Goal: Task Accomplishment & Management: Complete application form

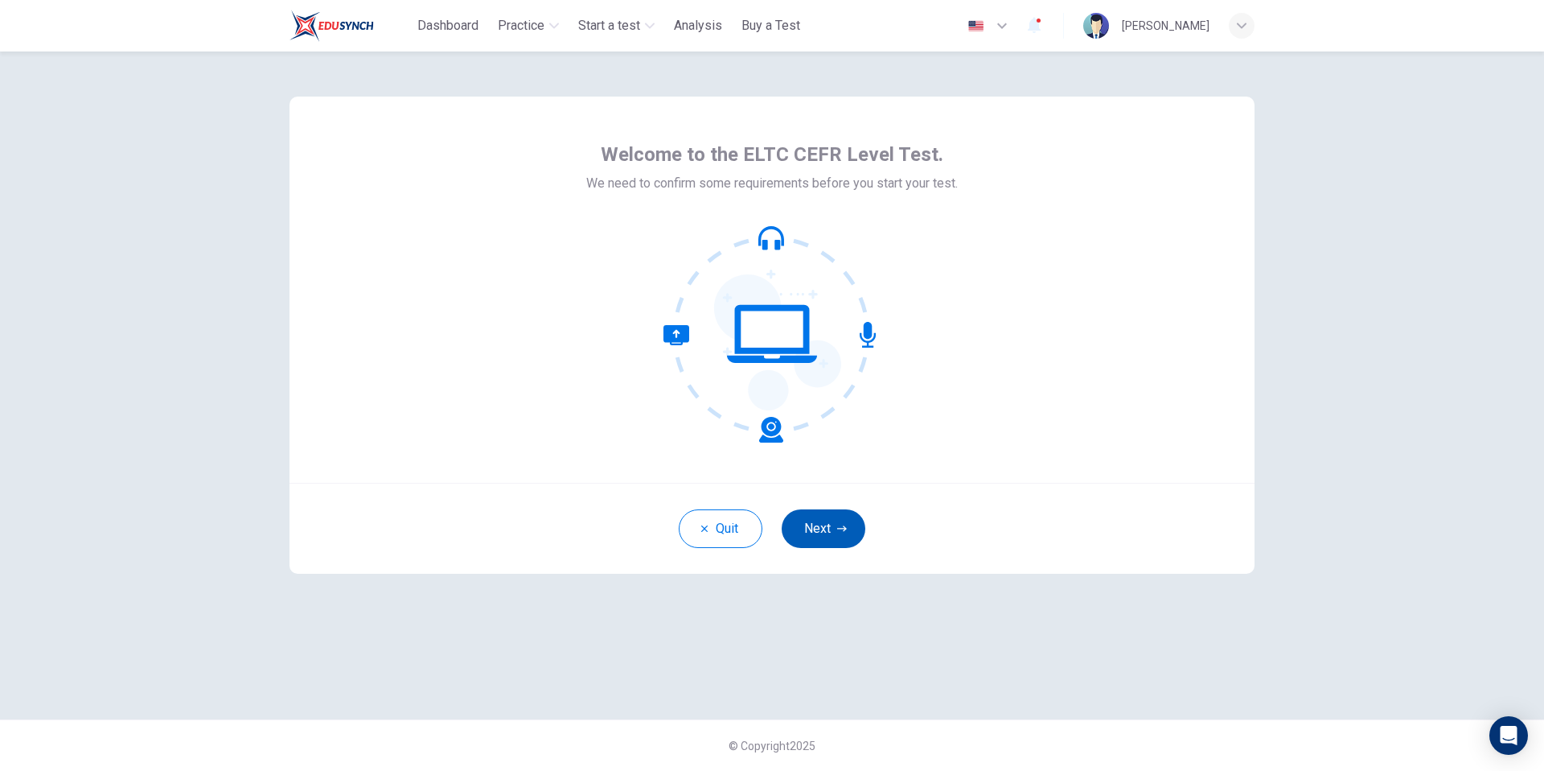
click at [845, 529] on icon "button" at bounding box center [842, 529] width 10 height 10
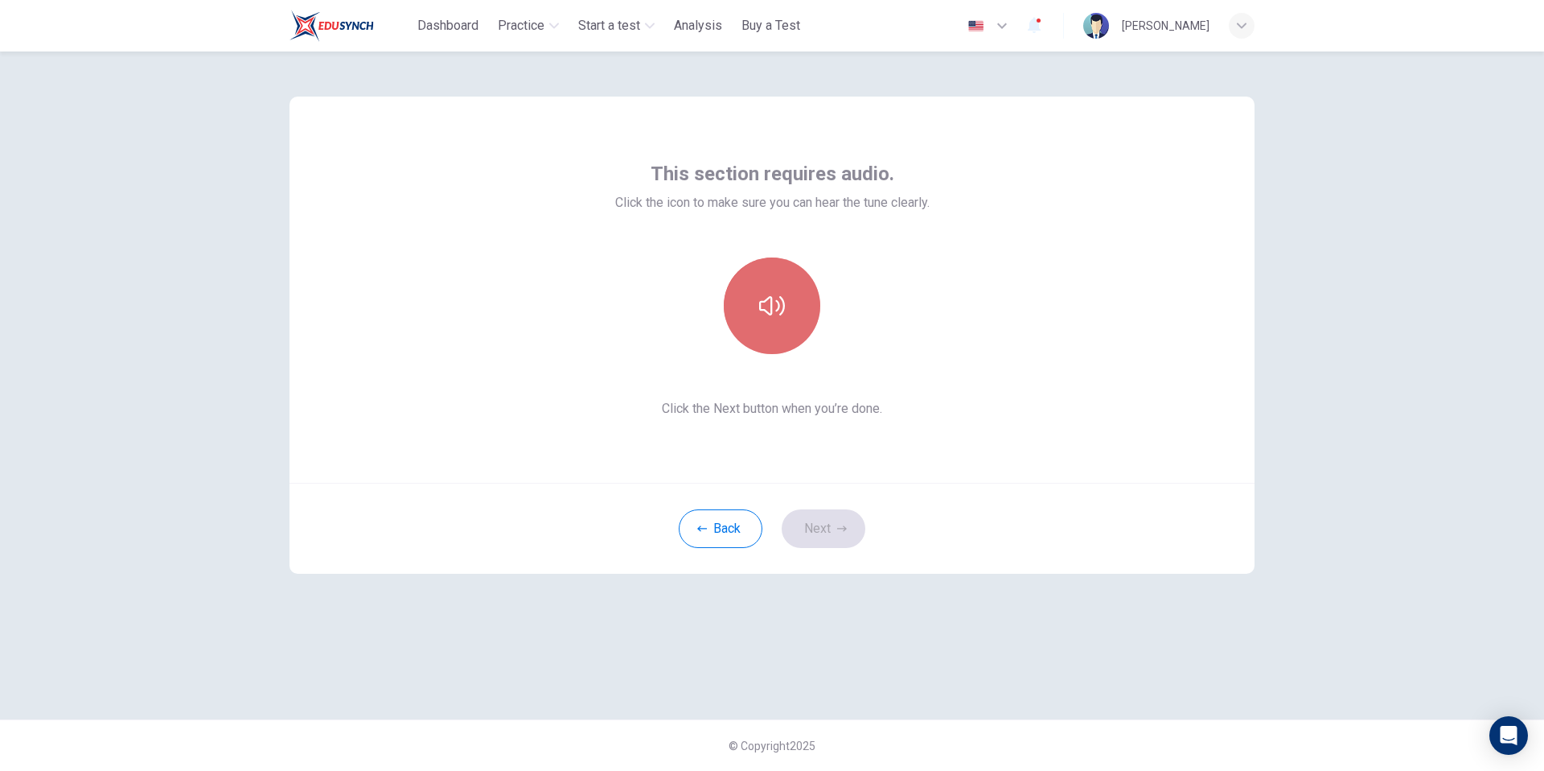
click at [794, 323] on button "button" at bounding box center [772, 305] width 97 height 97
click at [794, 336] on button "button" at bounding box center [772, 305] width 97 height 97
click at [795, 333] on button "button" at bounding box center [772, 305] width 97 height 97
click at [1088, 171] on div "This section requires audio. Click the icon to make sure you can hear the tune …" at bounding box center [772, 290] width 965 height 386
click at [818, 515] on button "Next" at bounding box center [824, 528] width 84 height 39
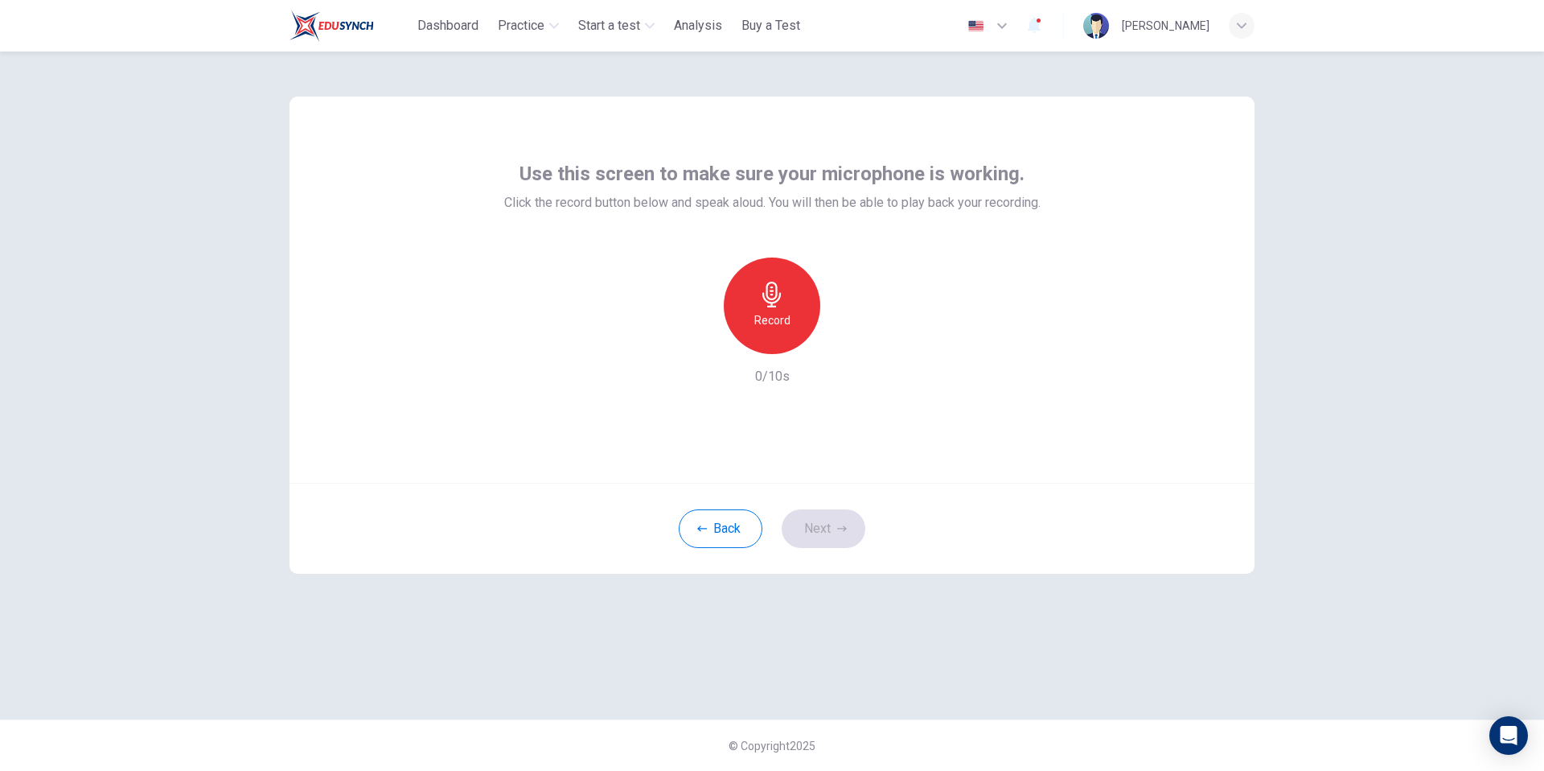
click at [755, 330] on div "Record" at bounding box center [772, 305] width 97 height 97
click at [771, 339] on div "Stop" at bounding box center [772, 305] width 97 height 97
click at [841, 346] on icon "button" at bounding box center [846, 341] width 16 height 16
click at [706, 339] on div "button" at bounding box center [698, 341] width 26 height 26
click at [769, 323] on h6 "Record" at bounding box center [773, 319] width 36 height 19
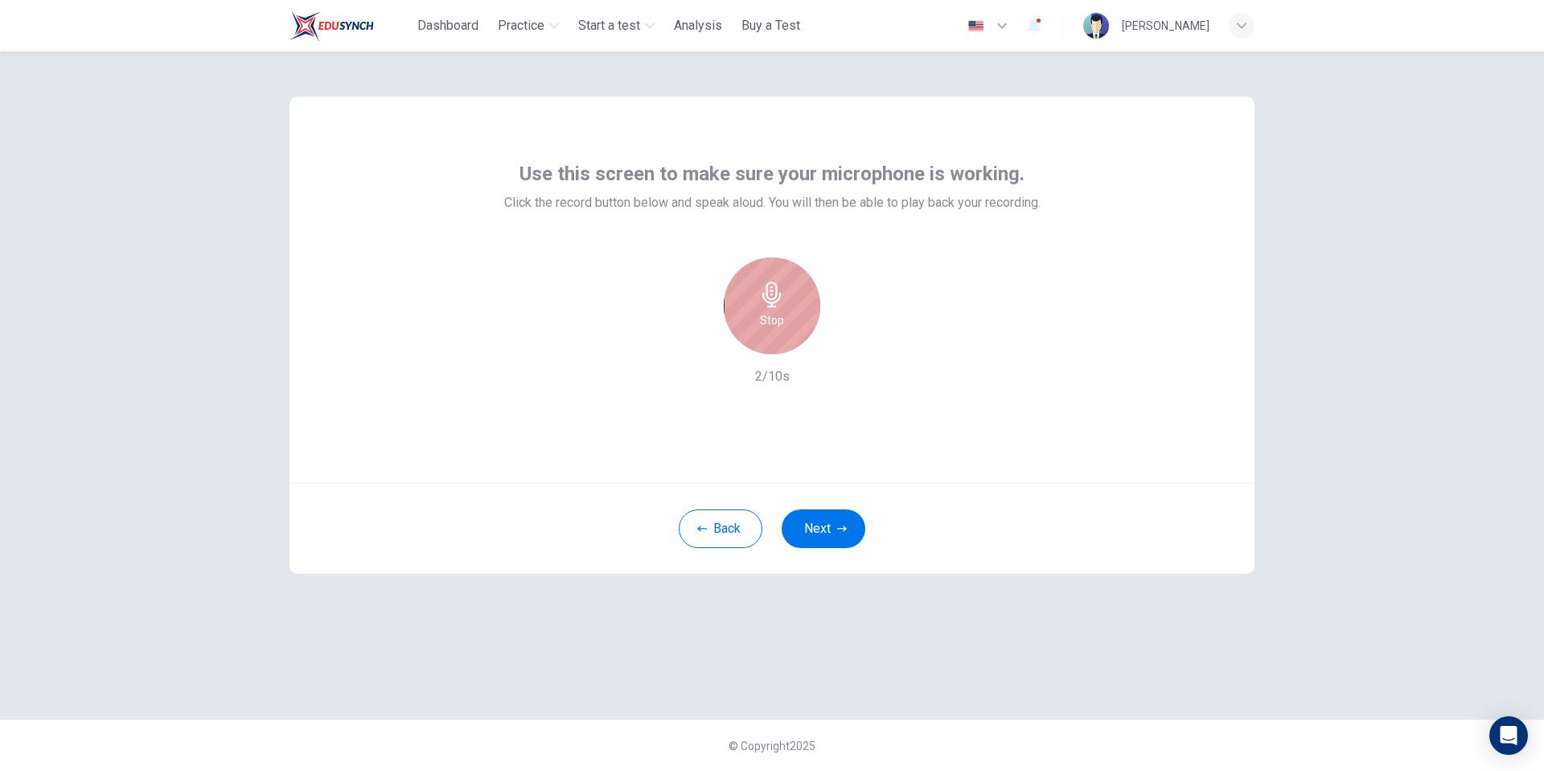
click at [775, 336] on div "Stop" at bounding box center [772, 305] width 97 height 97
click at [849, 342] on icon "button" at bounding box center [846, 341] width 16 height 16
click at [833, 522] on button "Next" at bounding box center [824, 528] width 84 height 39
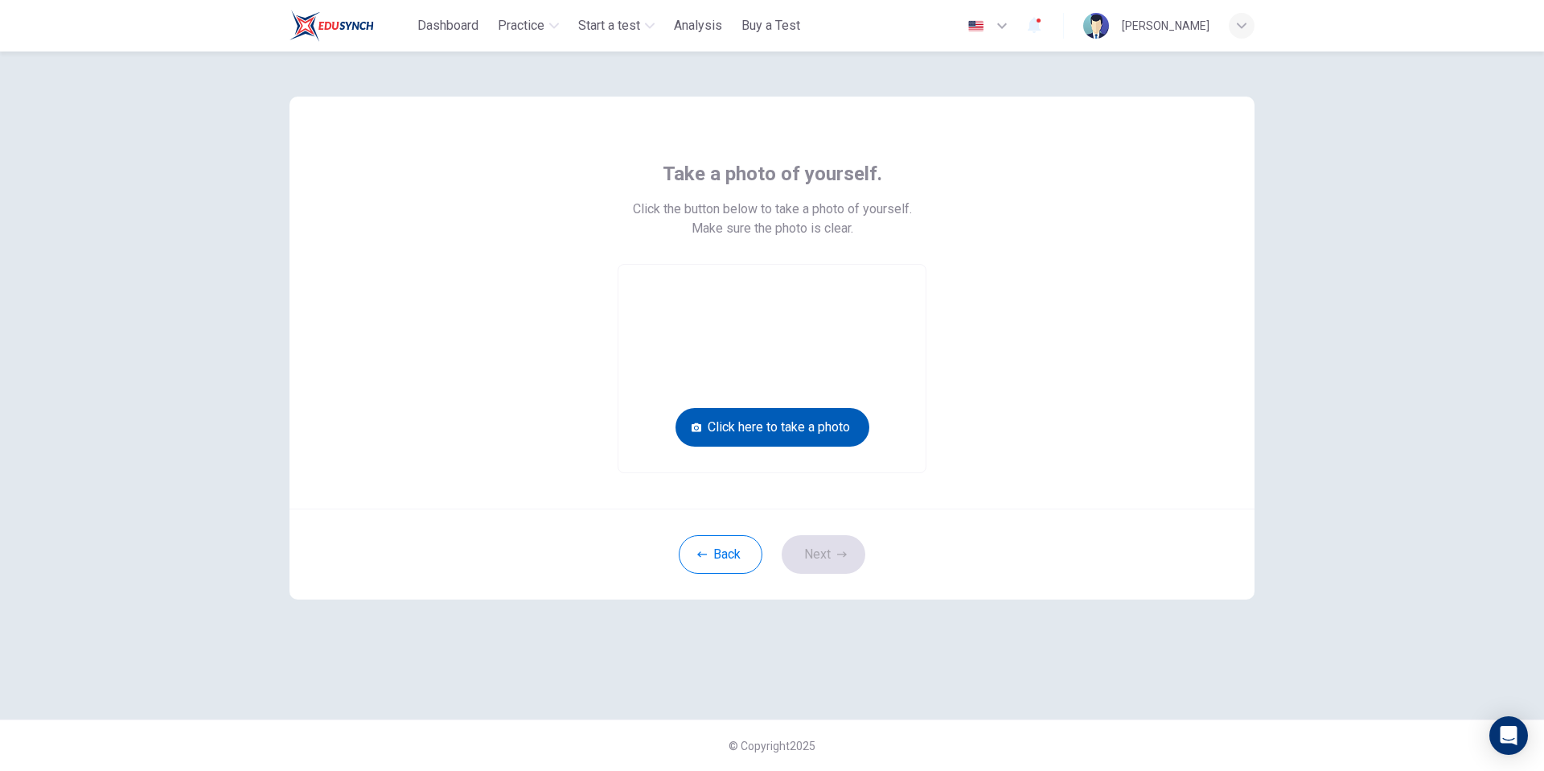
click at [726, 419] on button "Click here to take a photo" at bounding box center [773, 427] width 194 height 39
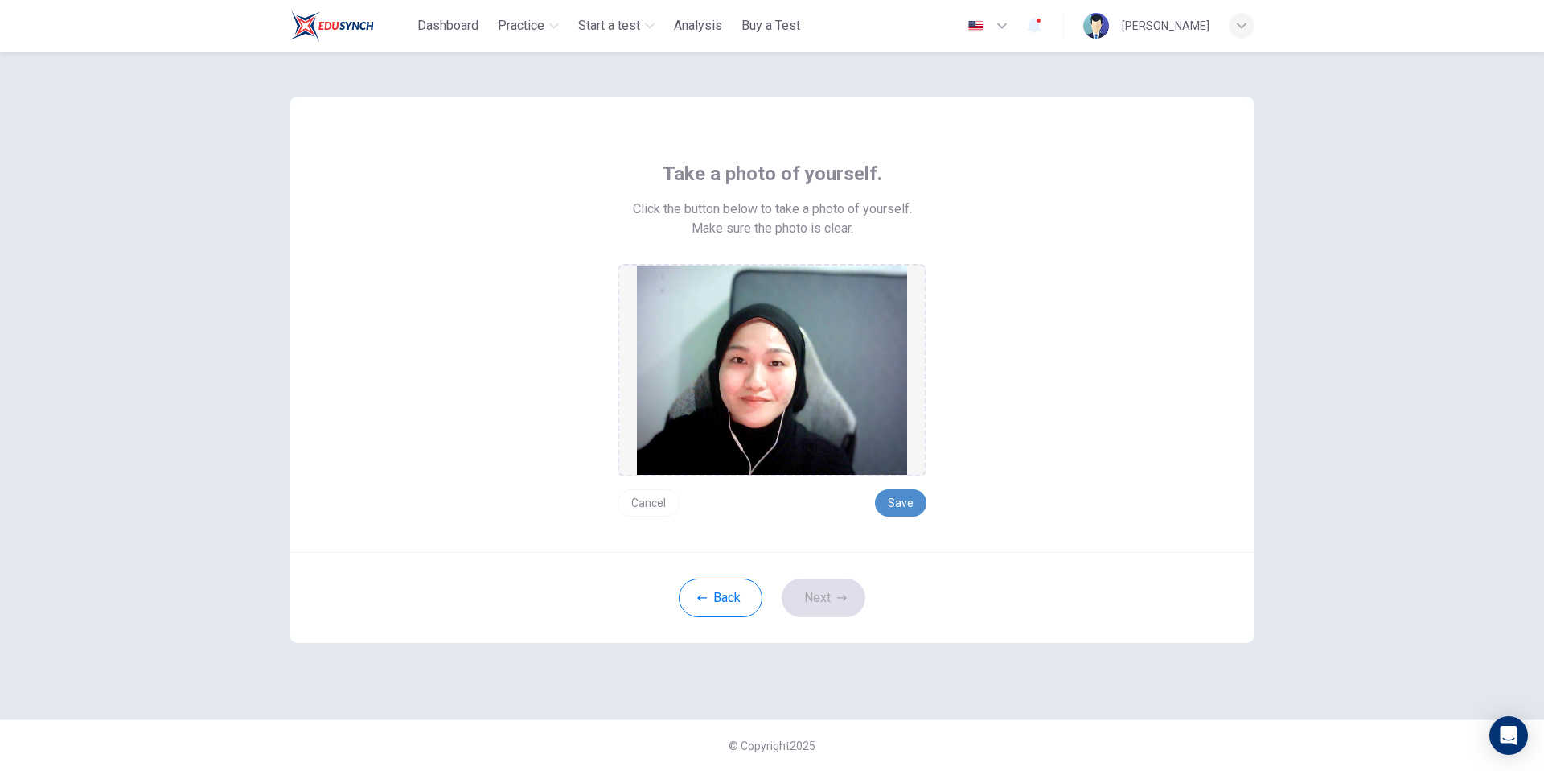
click at [898, 496] on button "Save" at bounding box center [900, 502] width 51 height 27
click at [844, 585] on button "Next" at bounding box center [824, 597] width 84 height 39
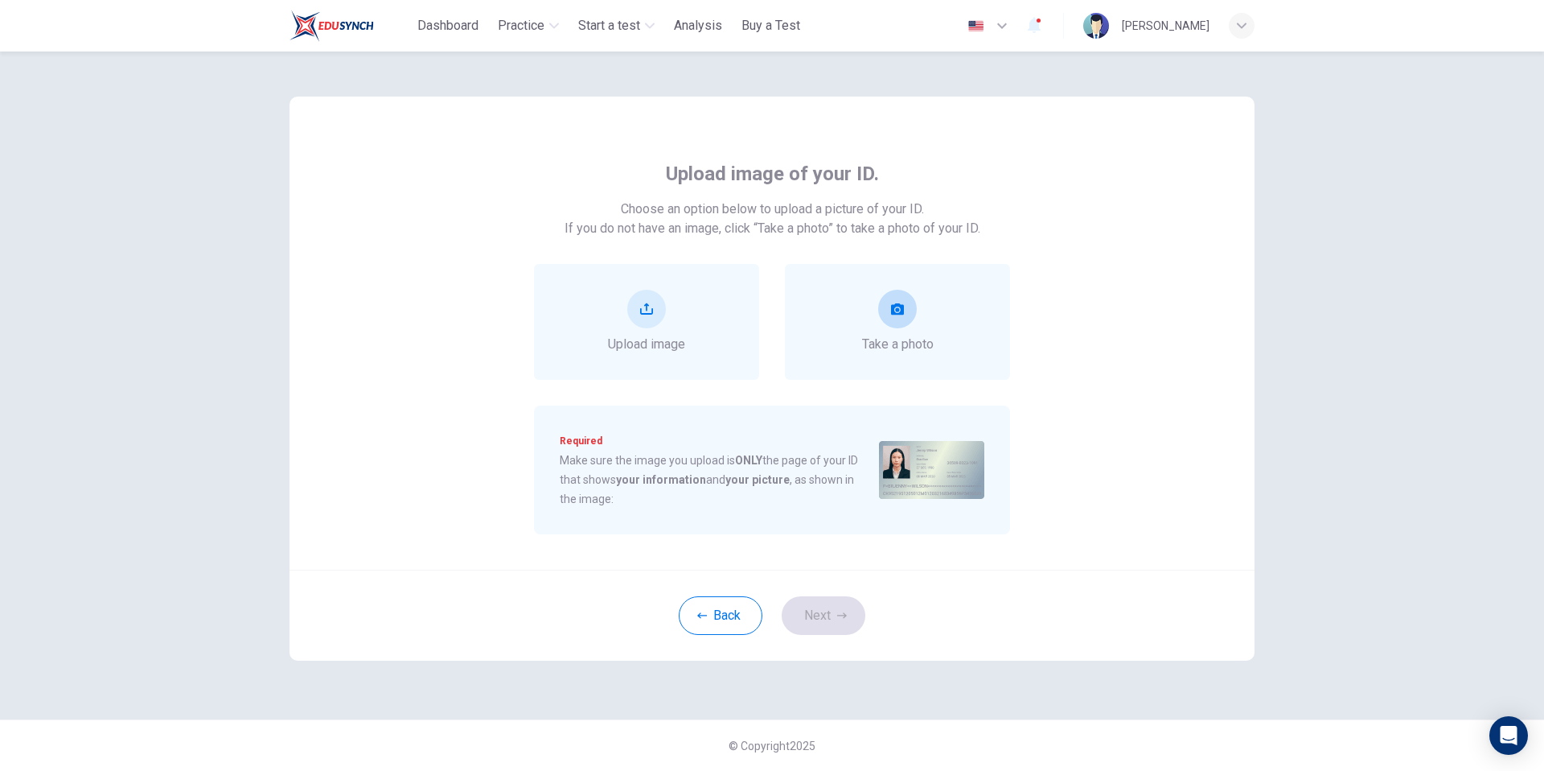
click at [878, 320] on div "Take a photo" at bounding box center [898, 322] width 72 height 64
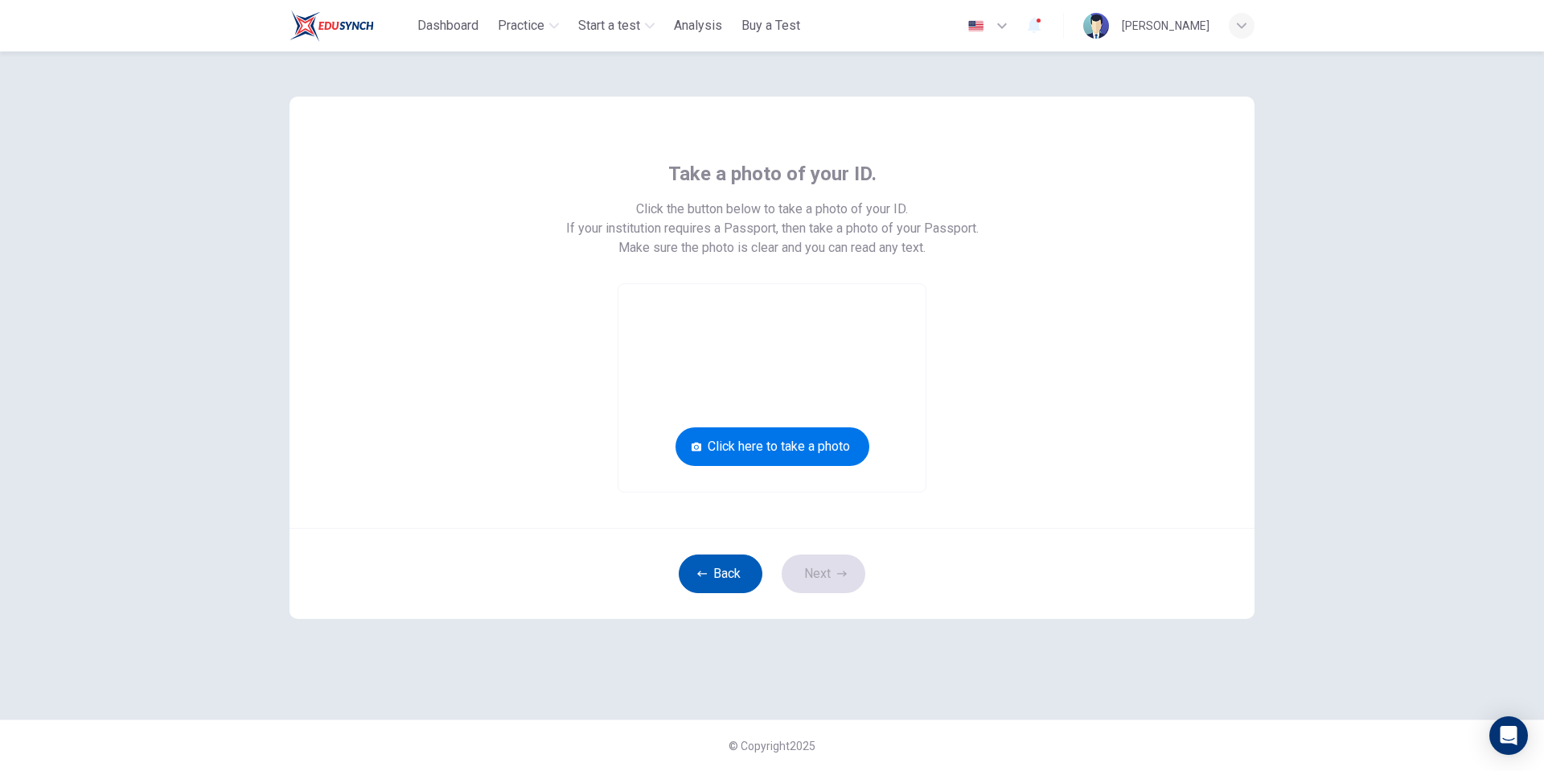
click at [711, 568] on button "Back" at bounding box center [721, 573] width 84 height 39
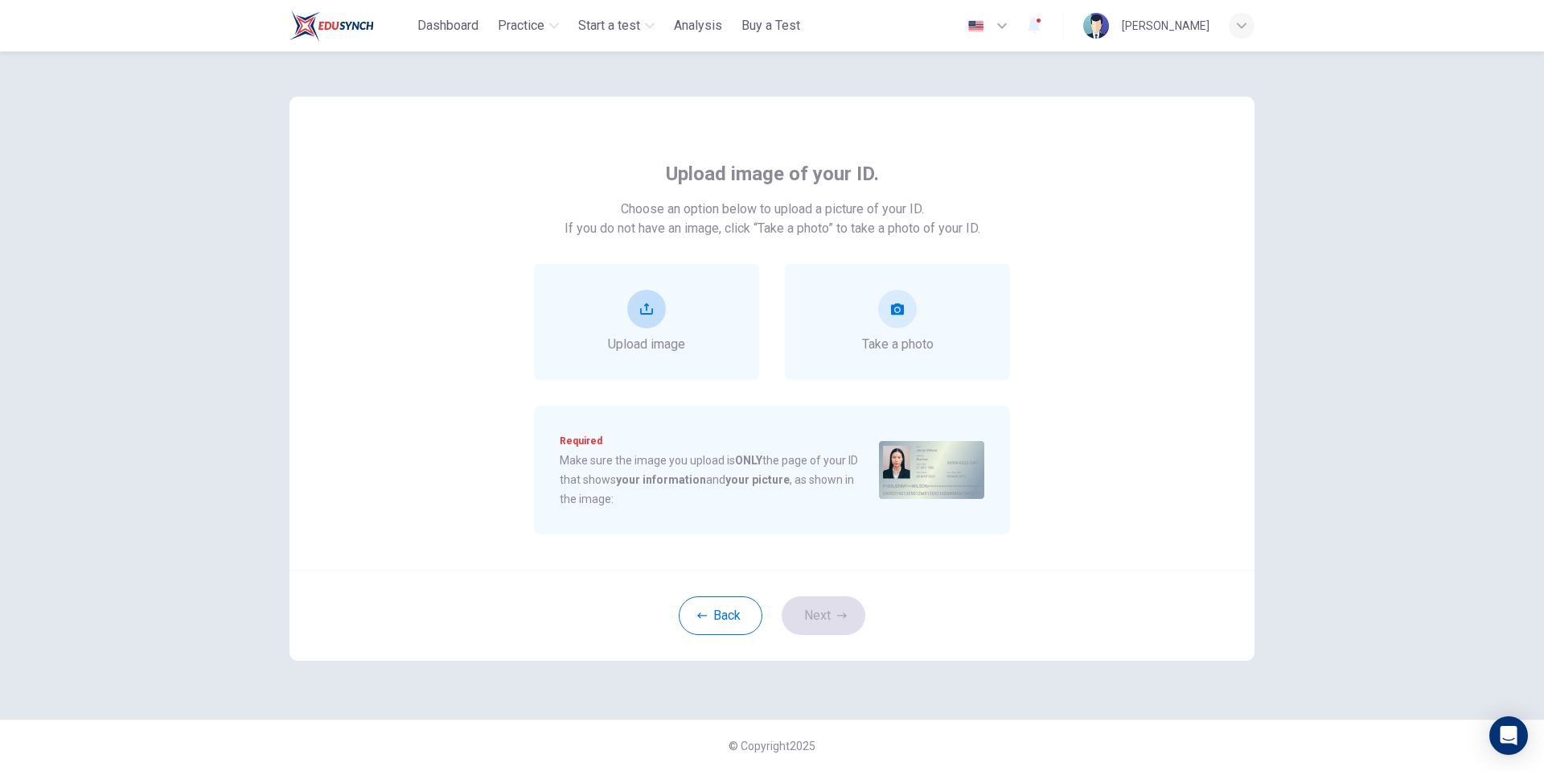
click at [683, 357] on div "Upload image" at bounding box center [646, 322] width 225 height 116
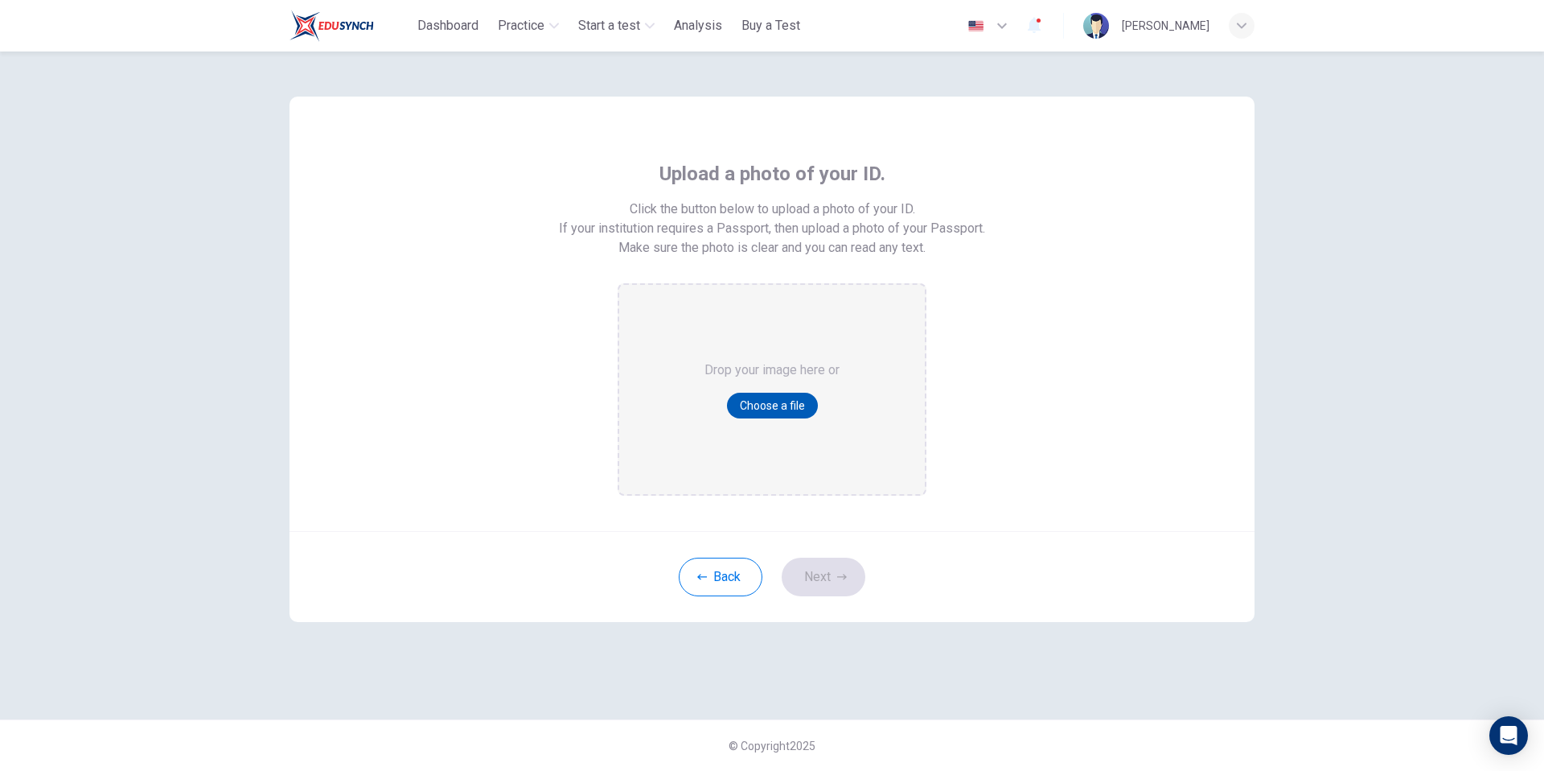
click at [745, 401] on button "Choose a file" at bounding box center [772, 406] width 91 height 26
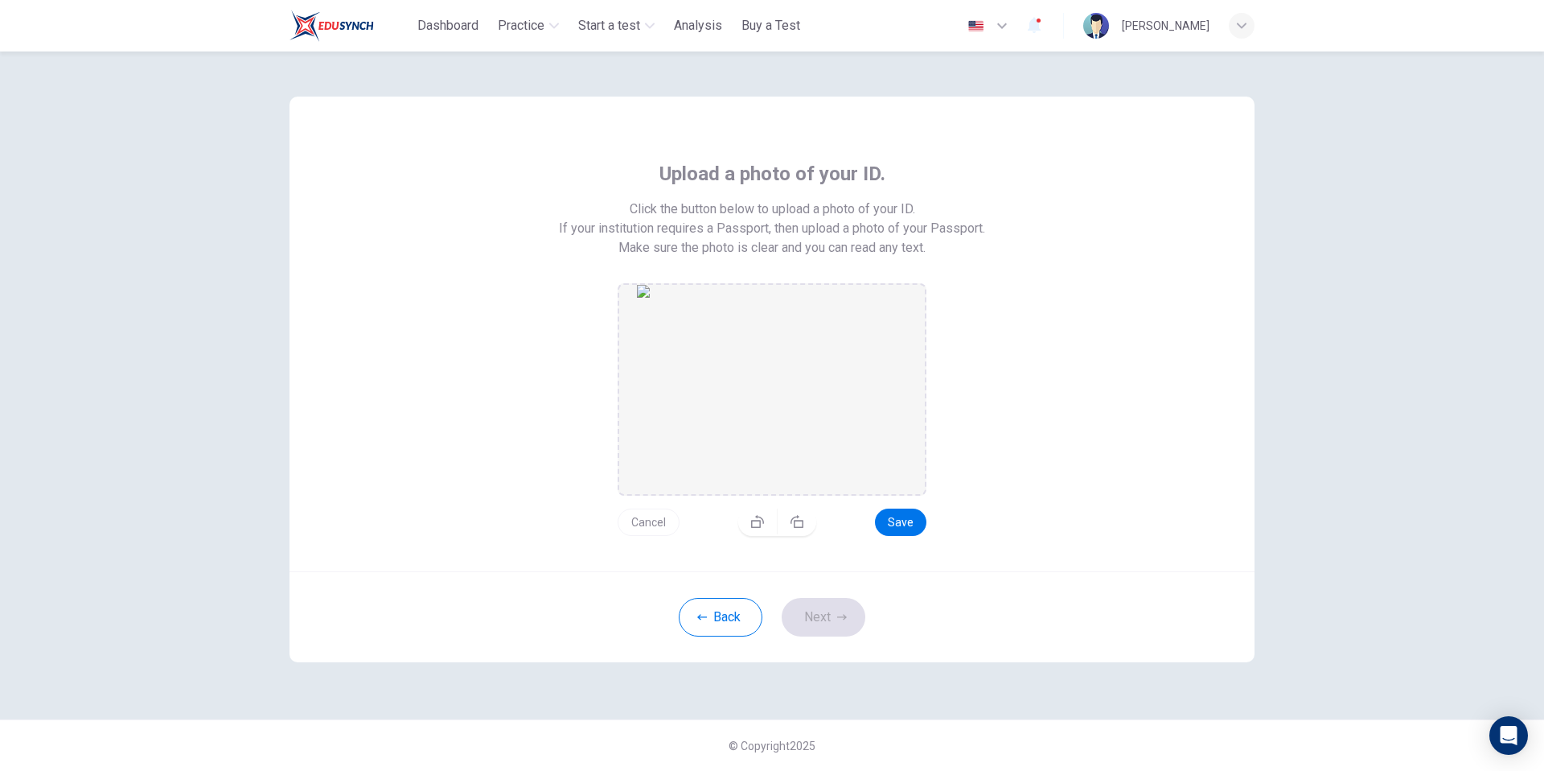
click at [834, 451] on img "drag and drop area" at bounding box center [772, 389] width 270 height 209
click at [911, 524] on button "Save" at bounding box center [900, 521] width 51 height 27
click at [843, 602] on button "Next" at bounding box center [824, 617] width 84 height 39
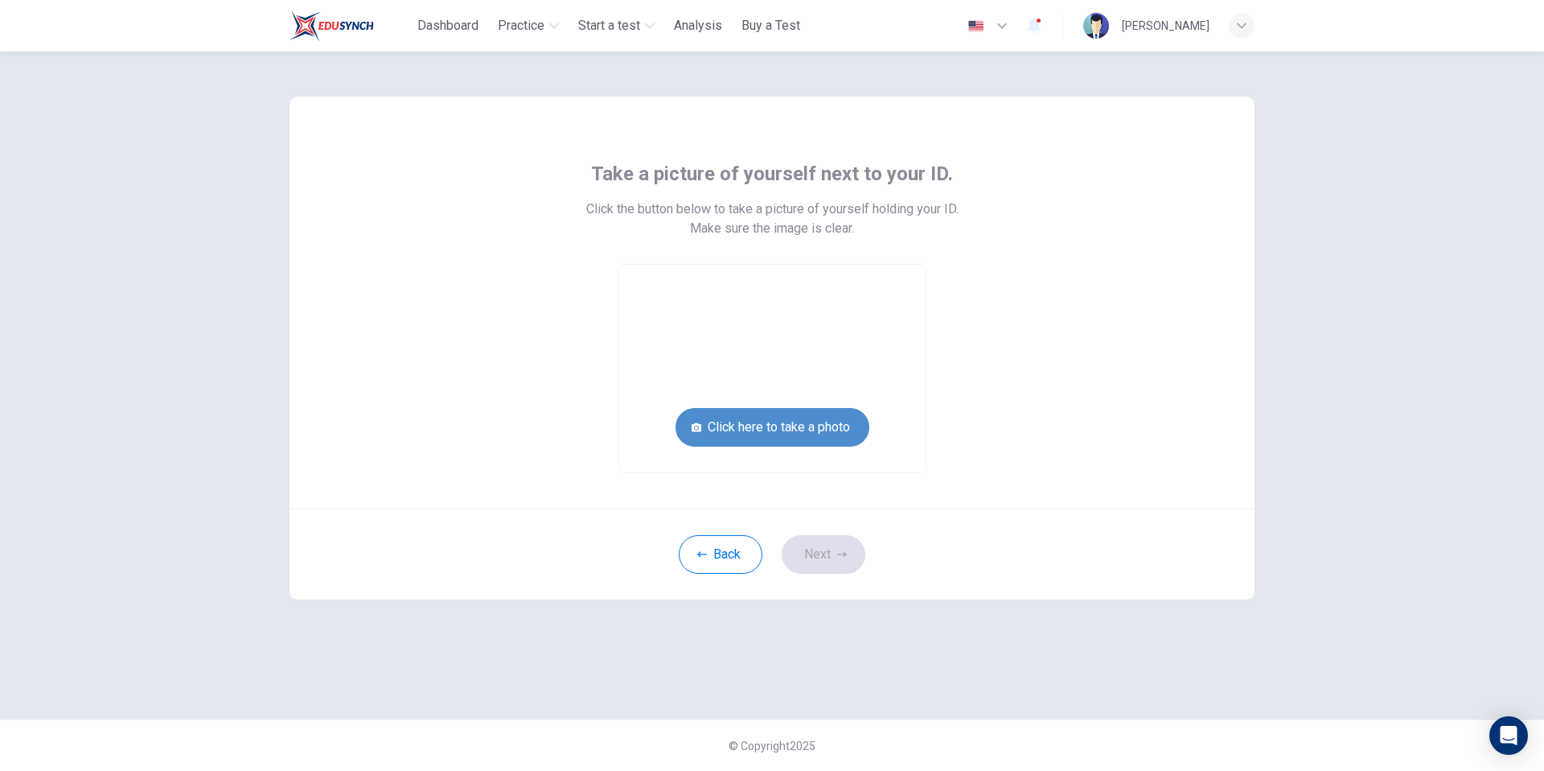
click at [844, 434] on button "Click here to take a photo" at bounding box center [773, 427] width 194 height 39
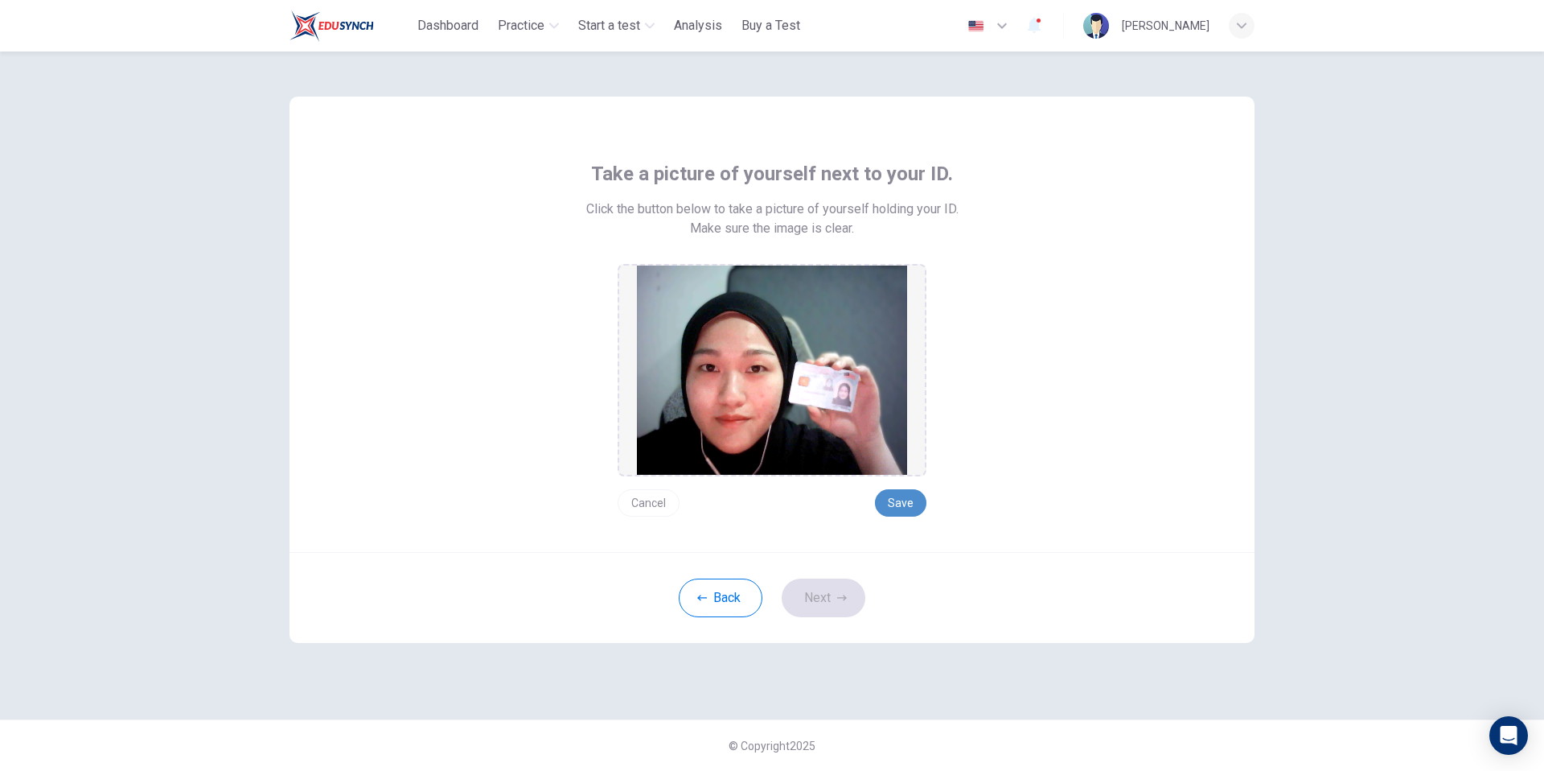
click at [903, 504] on button "Save" at bounding box center [900, 502] width 51 height 27
click at [837, 585] on button "Next" at bounding box center [824, 597] width 84 height 39
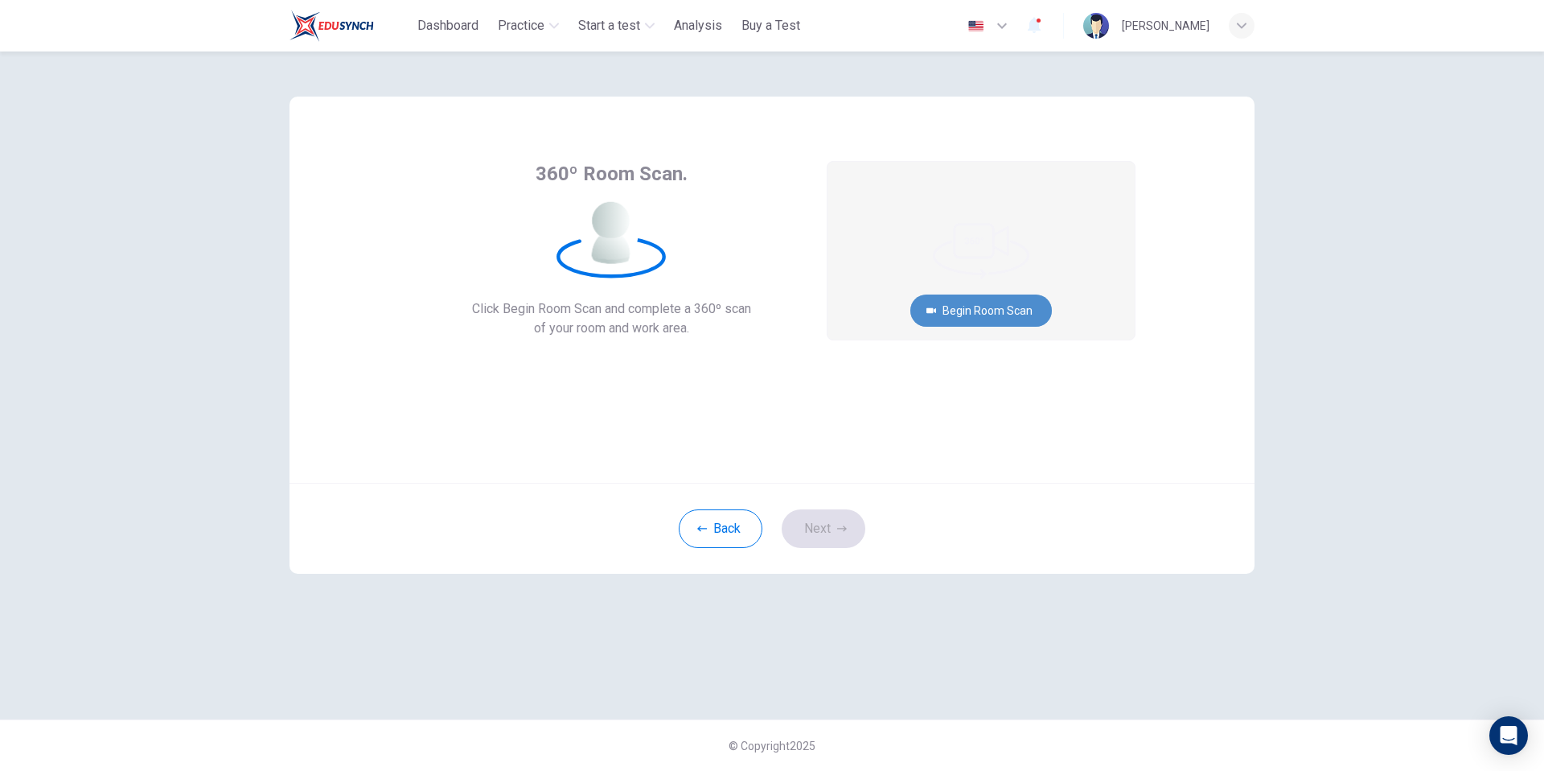
click at [981, 310] on button "Begin Room Scan" at bounding box center [982, 310] width 142 height 32
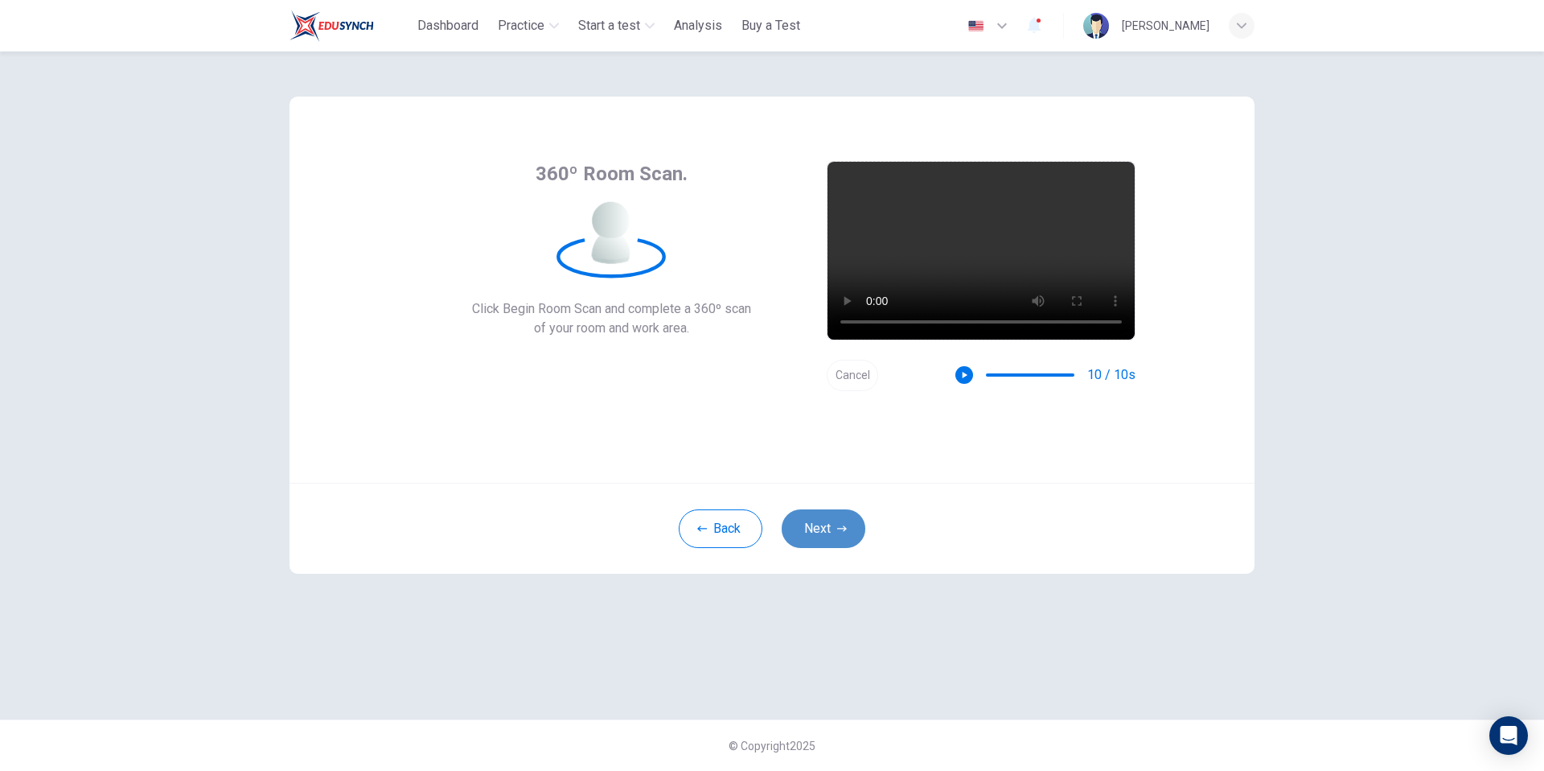
click at [837, 510] on button "Next" at bounding box center [824, 528] width 84 height 39
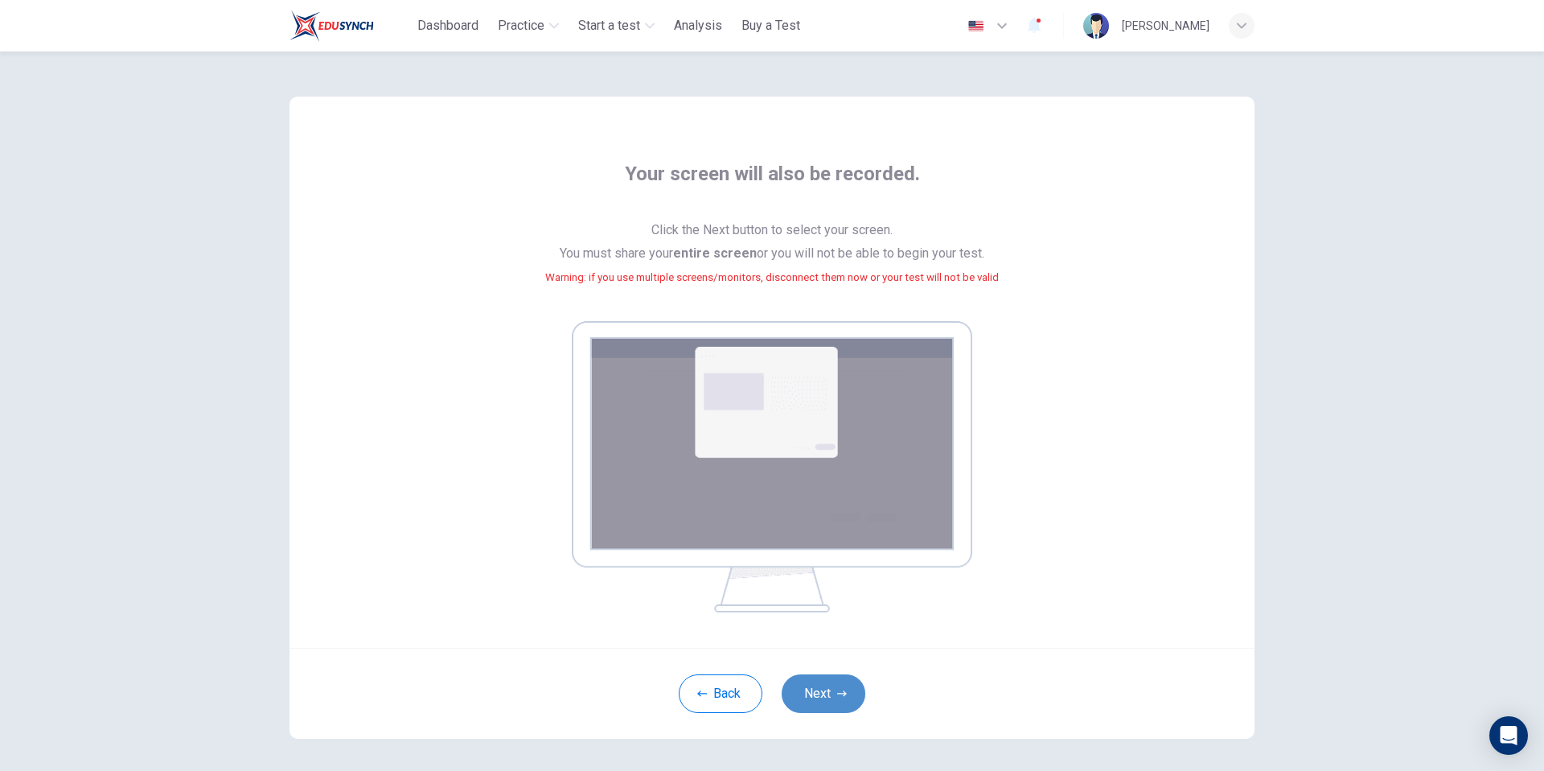
click at [837, 680] on button "Next" at bounding box center [824, 693] width 84 height 39
click at [833, 688] on button "Next" at bounding box center [824, 693] width 84 height 39
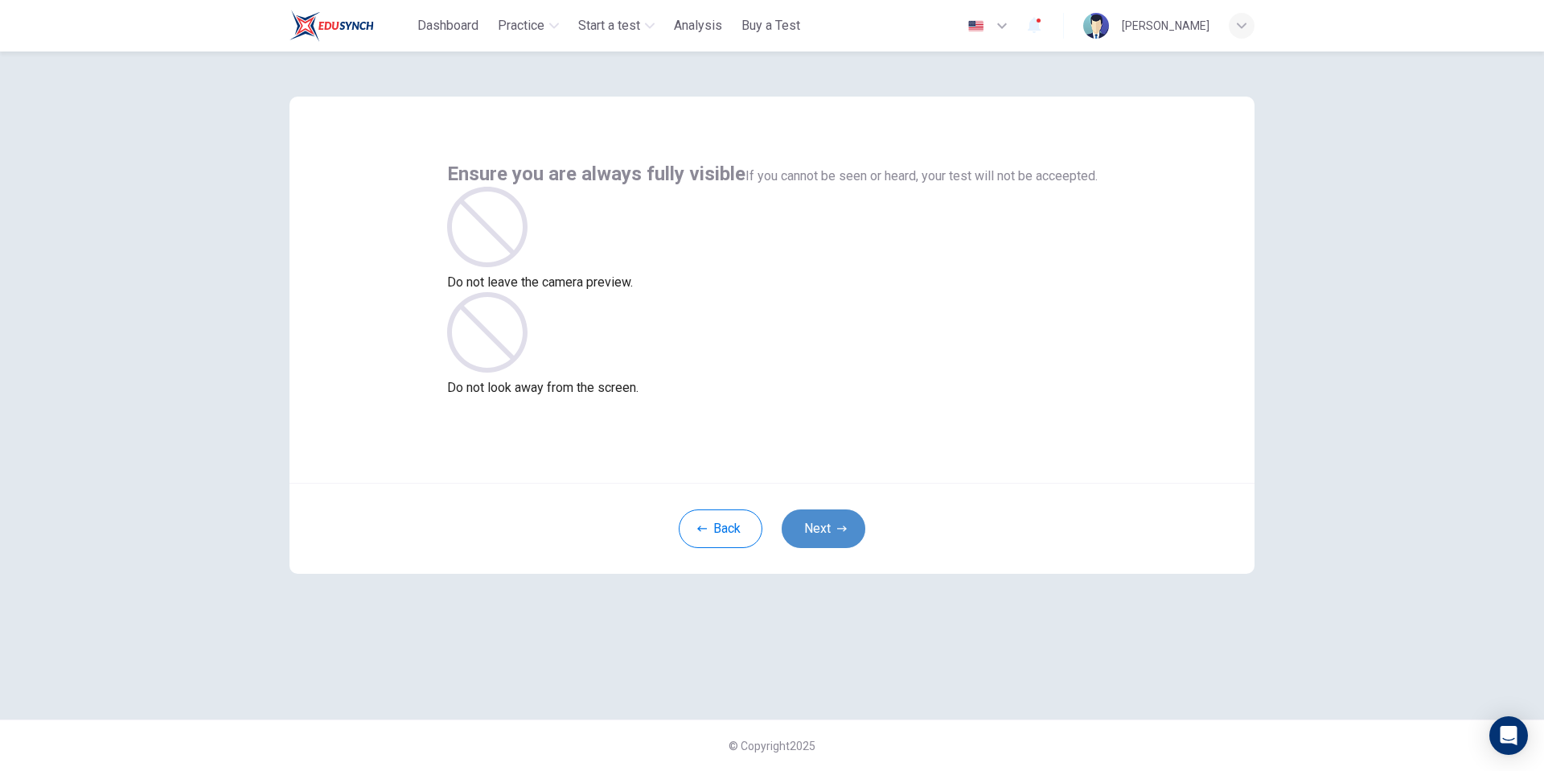
click at [844, 524] on icon "button" at bounding box center [842, 529] width 10 height 10
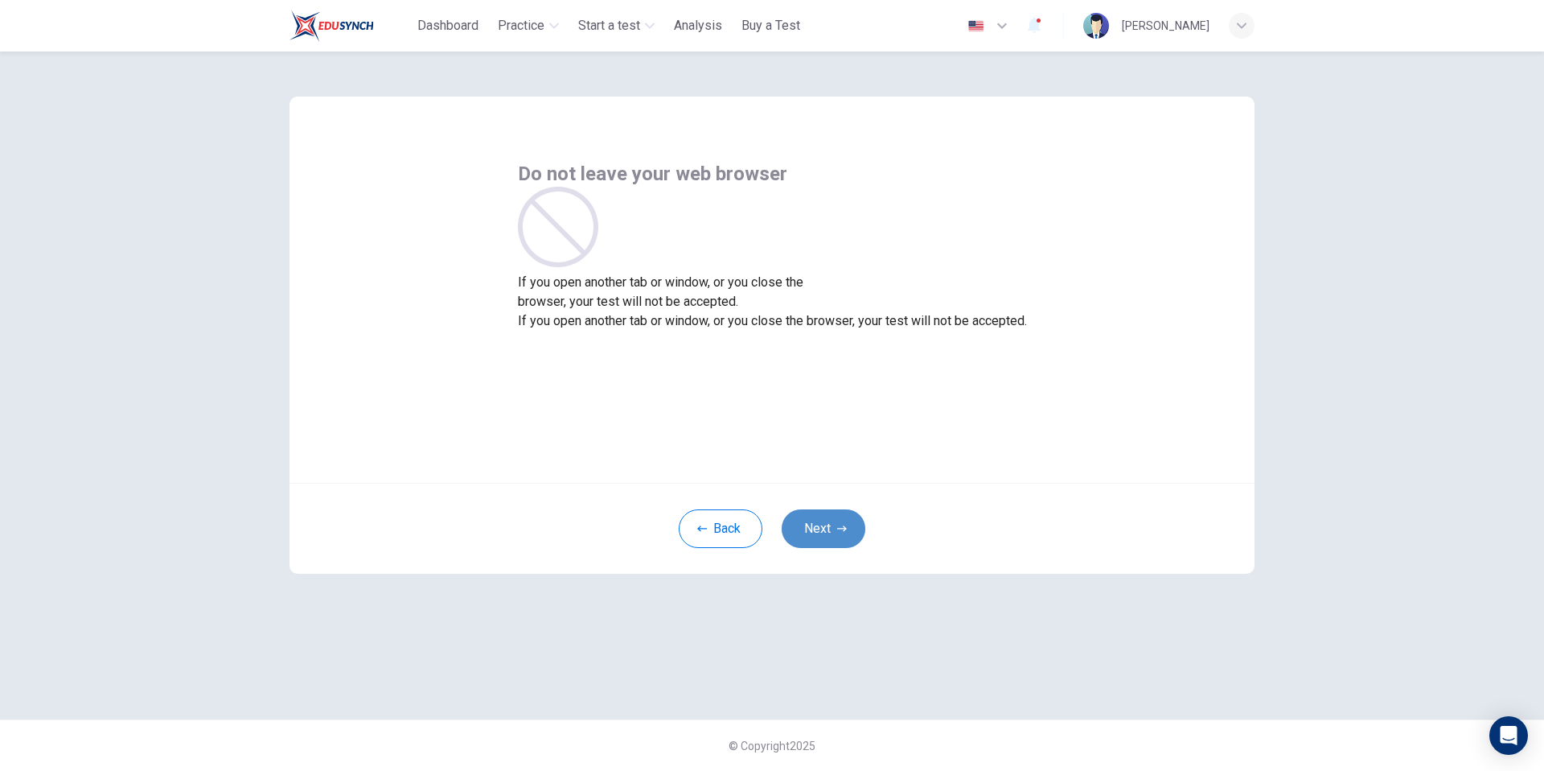
click at [844, 524] on icon "button" at bounding box center [842, 529] width 10 height 10
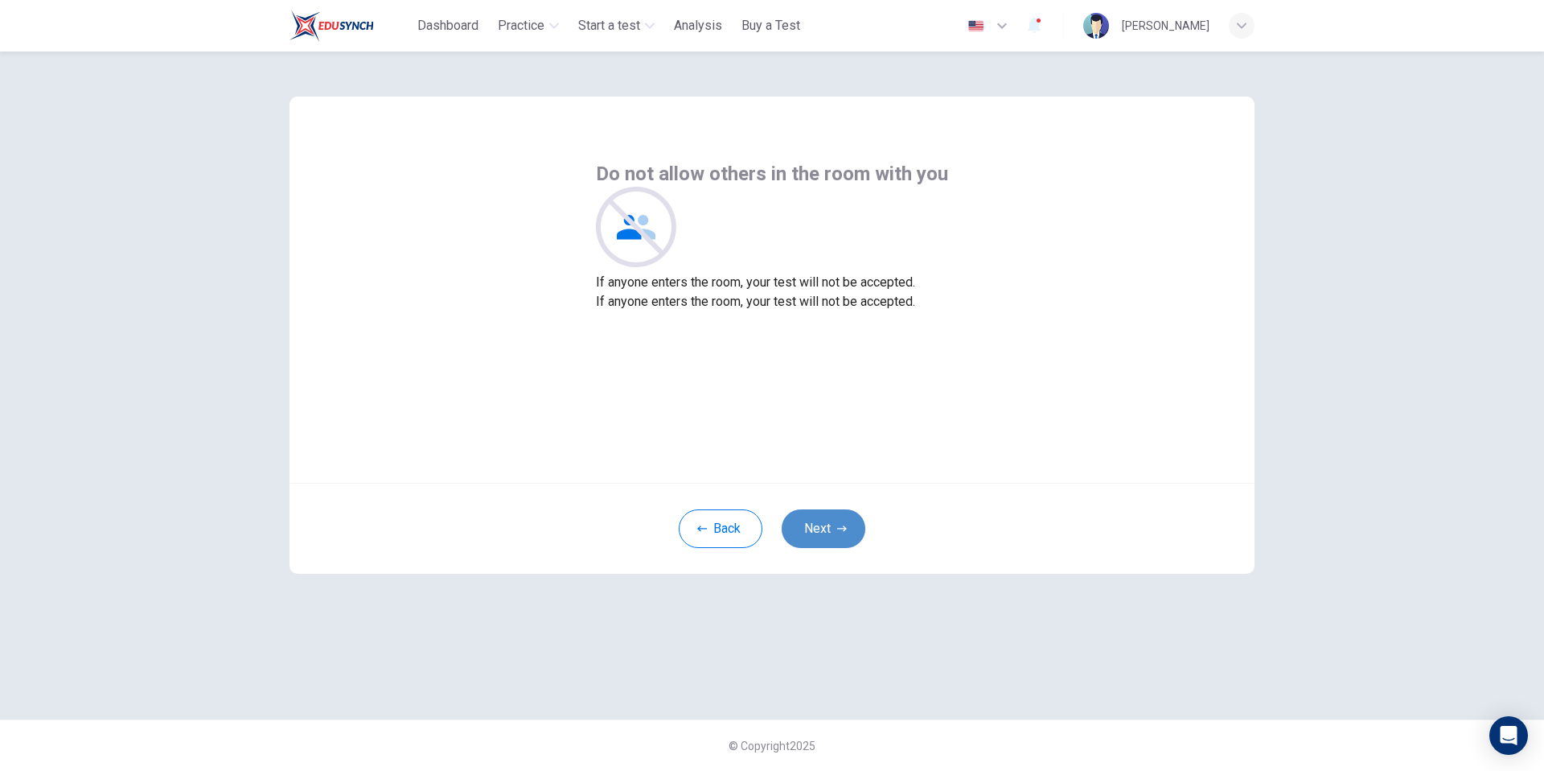
click at [844, 524] on icon "button" at bounding box center [842, 529] width 10 height 10
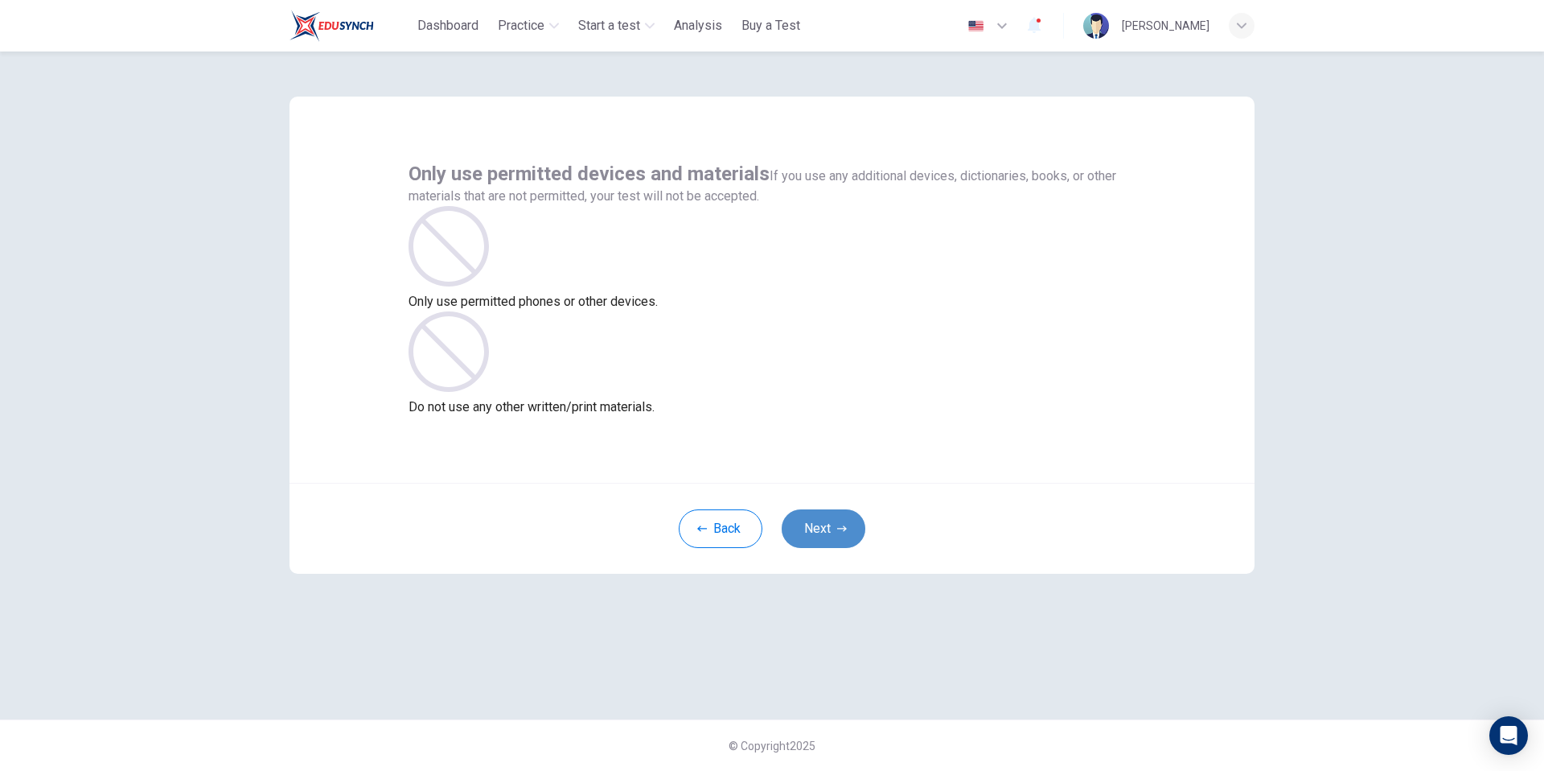
click at [844, 524] on icon "button" at bounding box center [842, 529] width 10 height 10
click at [845, 524] on icon "button" at bounding box center [842, 529] width 10 height 10
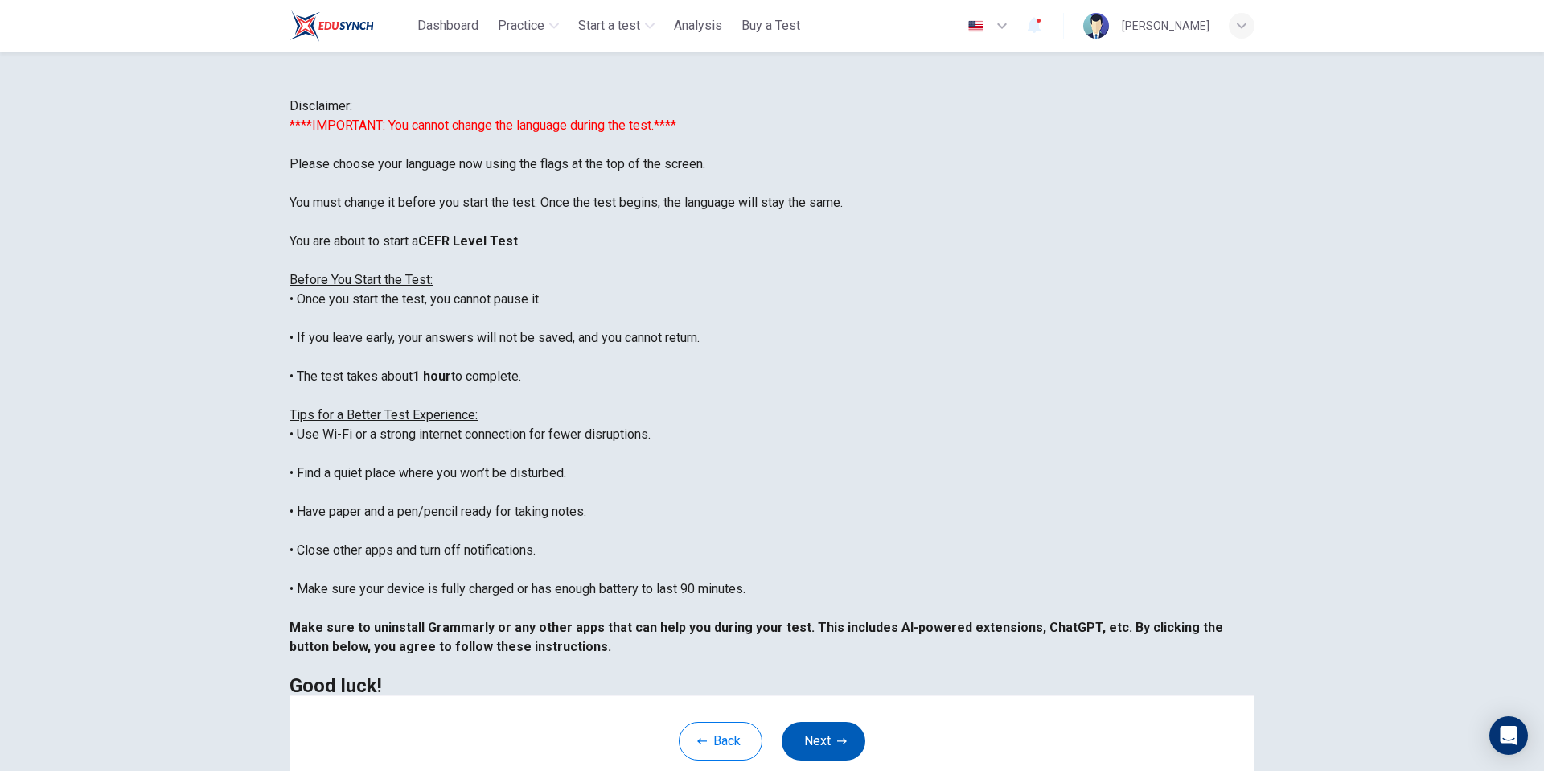
click at [829, 738] on button "Next" at bounding box center [824, 741] width 84 height 39
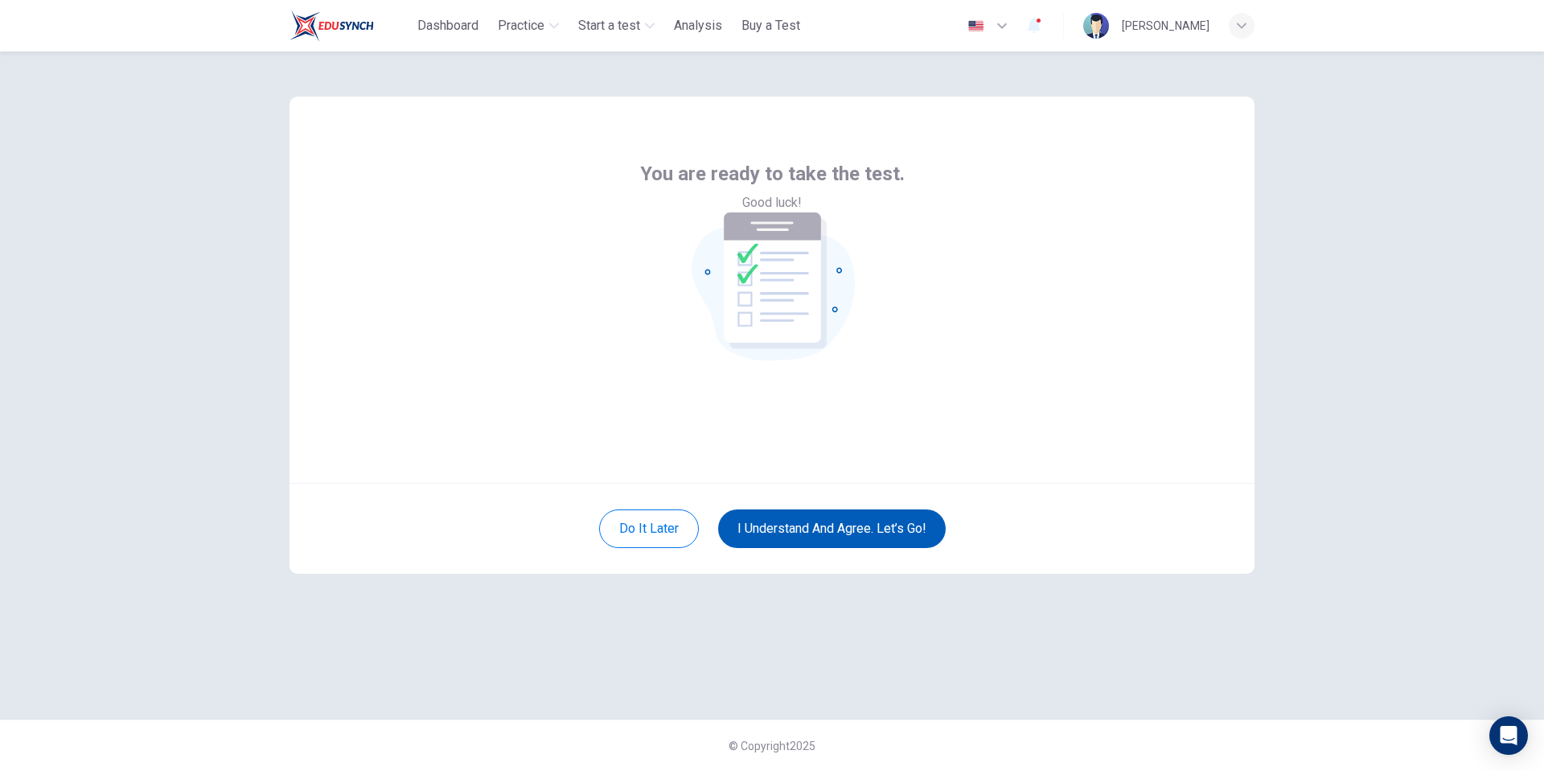
click at [879, 538] on button "I understand and agree. Let’s go!" at bounding box center [832, 528] width 228 height 39
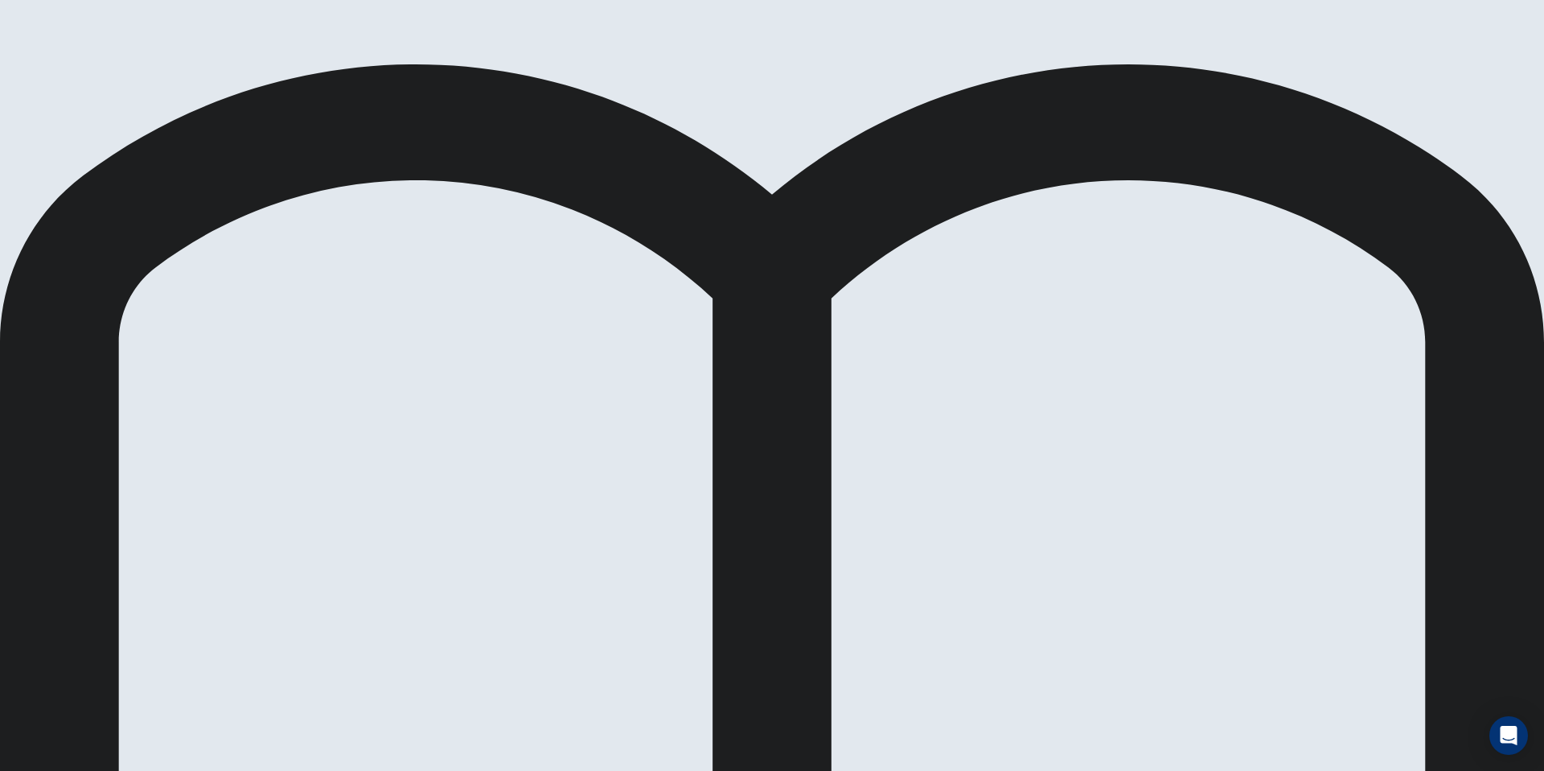
drag, startPoint x: 1209, startPoint y: 128, endPoint x: 1191, endPoint y: 139, distance: 21.0
drag, startPoint x: 1191, startPoint y: 139, endPoint x: 1213, endPoint y: 125, distance: 26.1
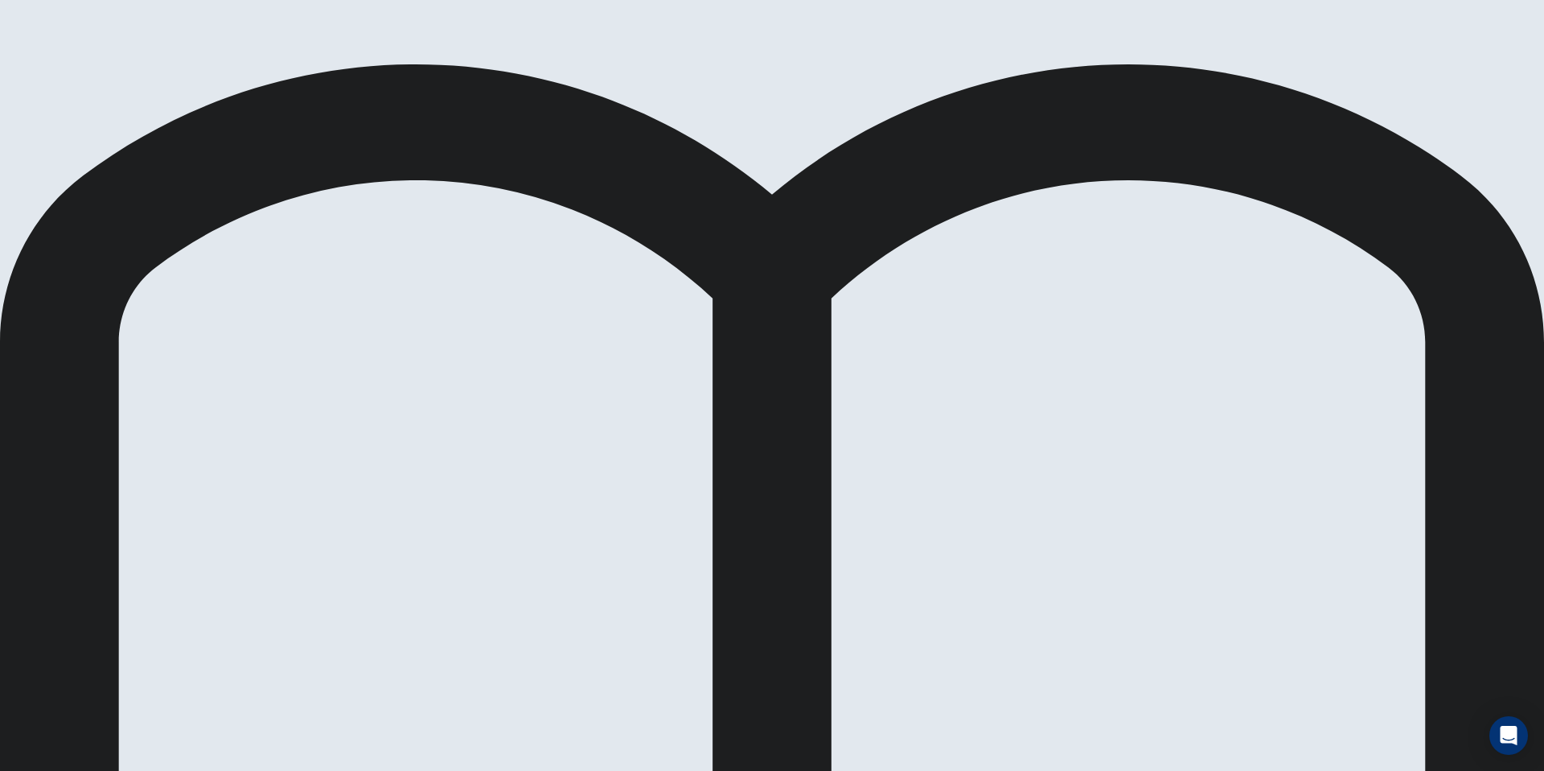
drag, startPoint x: 1193, startPoint y: 107, endPoint x: 299, endPoint y: 97, distance: 893.7
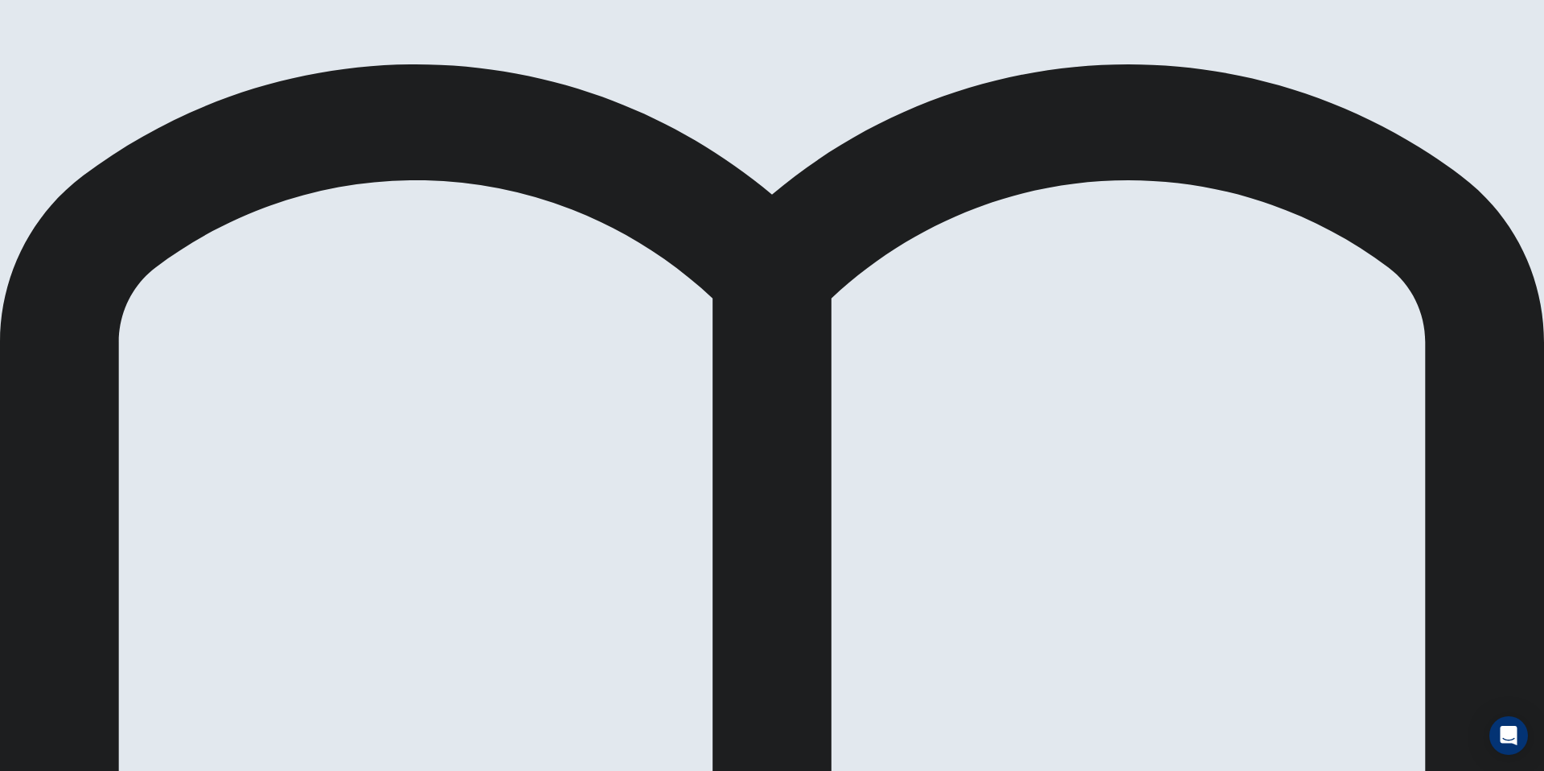
scroll to position [86, 0]
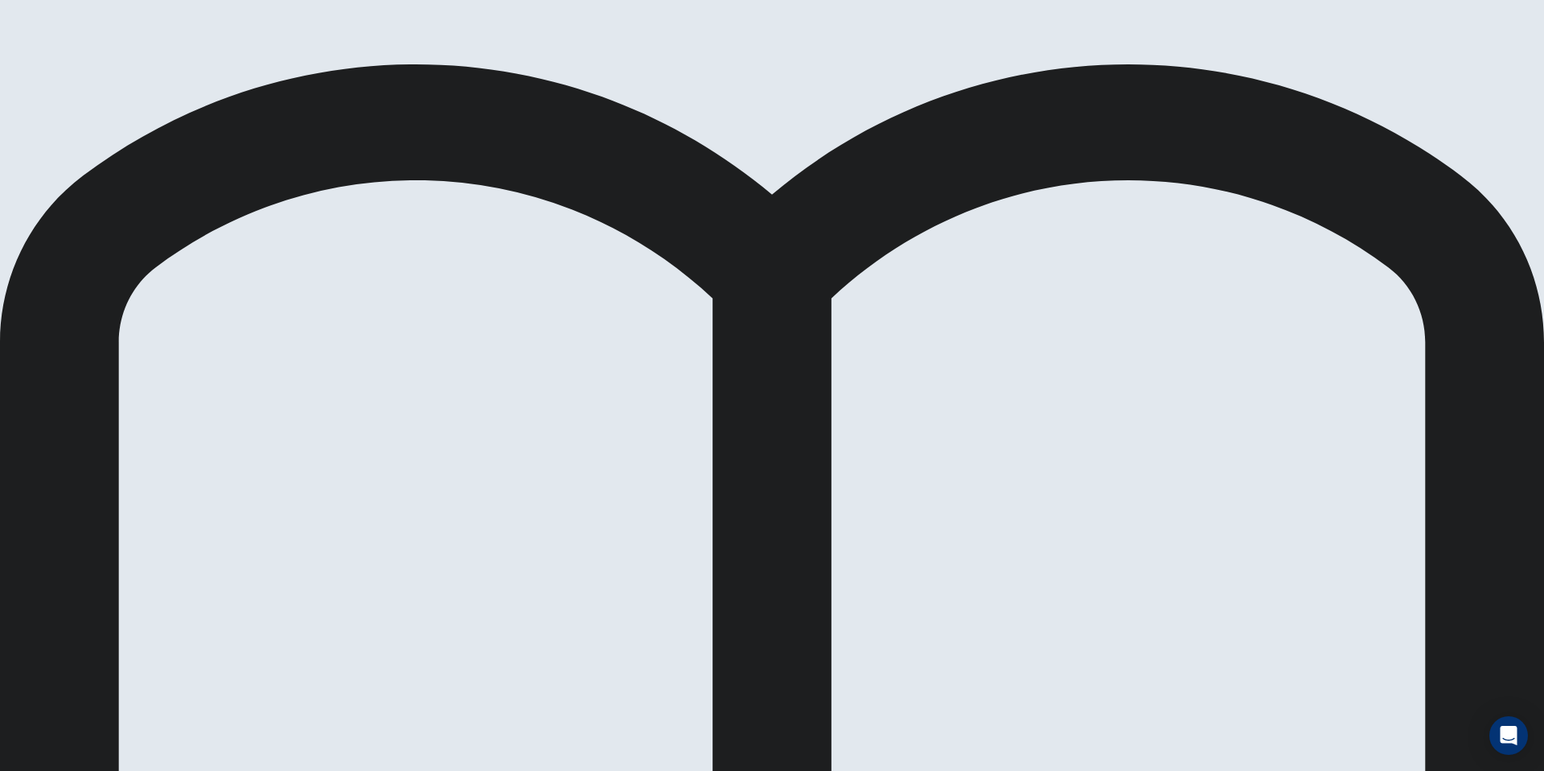
drag, startPoint x: 498, startPoint y: 380, endPoint x: 706, endPoint y: 401, distance: 209.4
drag, startPoint x: 478, startPoint y: 384, endPoint x: 742, endPoint y: 476, distance: 279.6
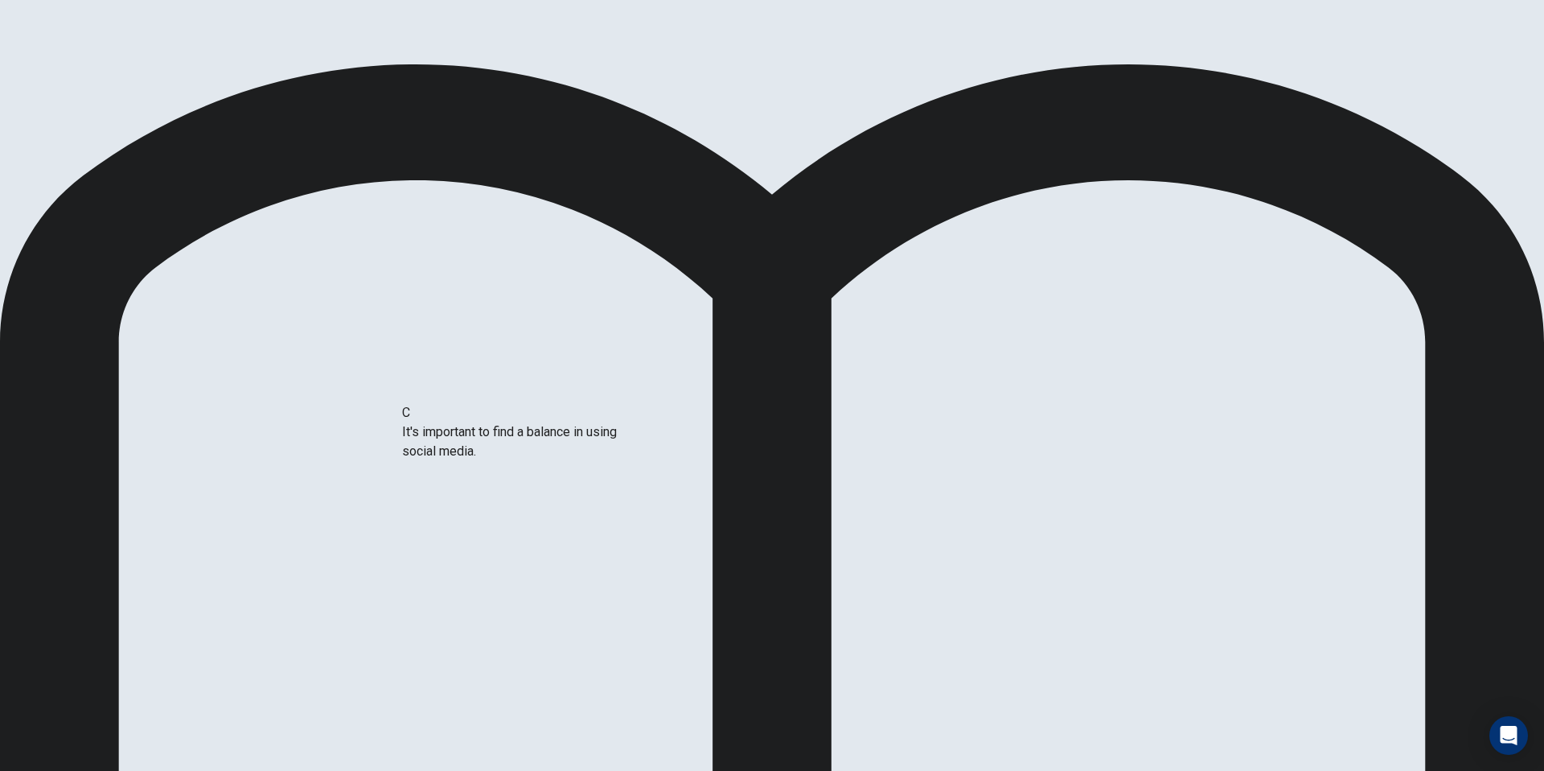
scroll to position [12, 0]
drag, startPoint x: 486, startPoint y: 379, endPoint x: 768, endPoint y: 532, distance: 321.4
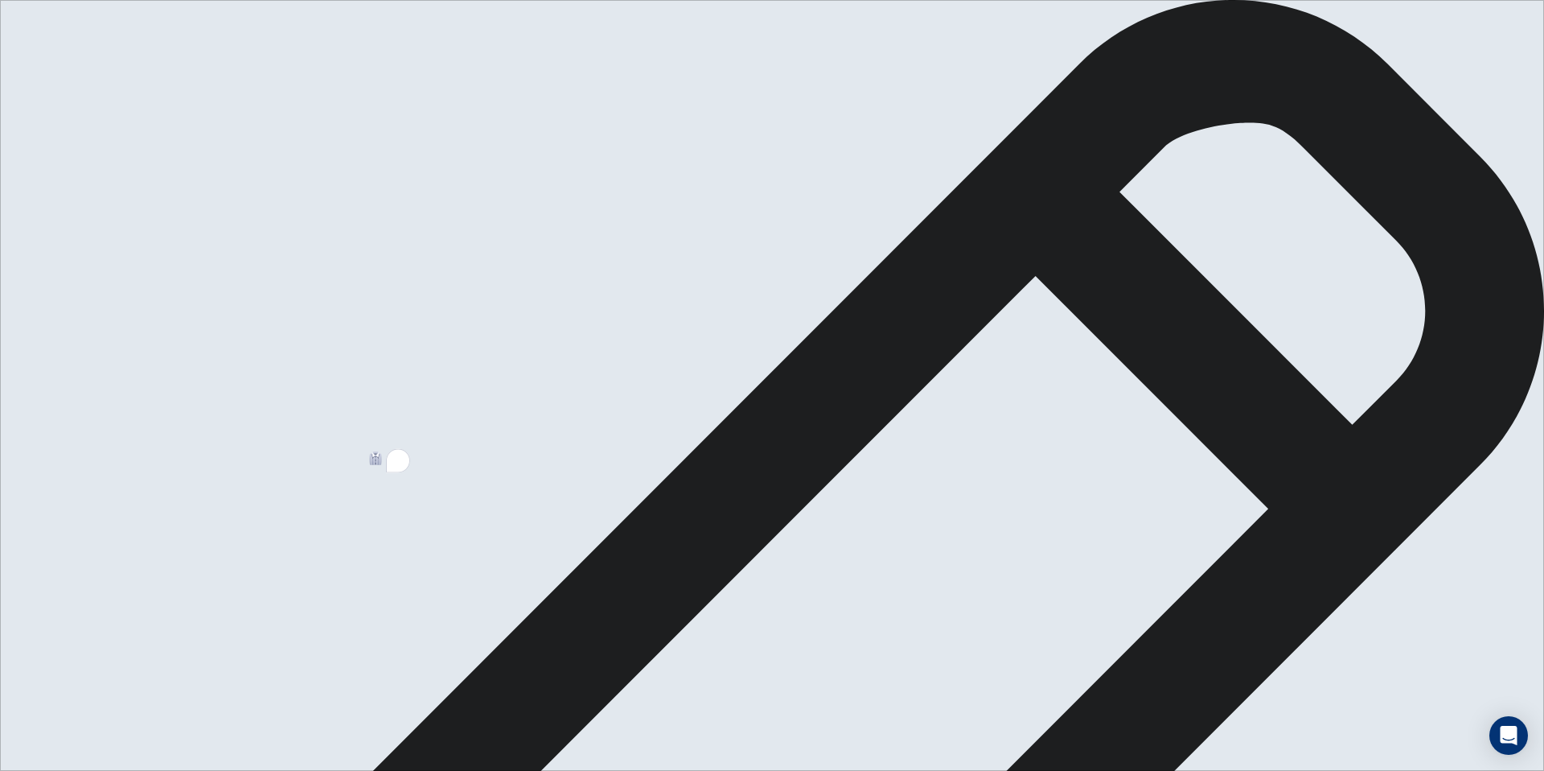
type textarea "**********"
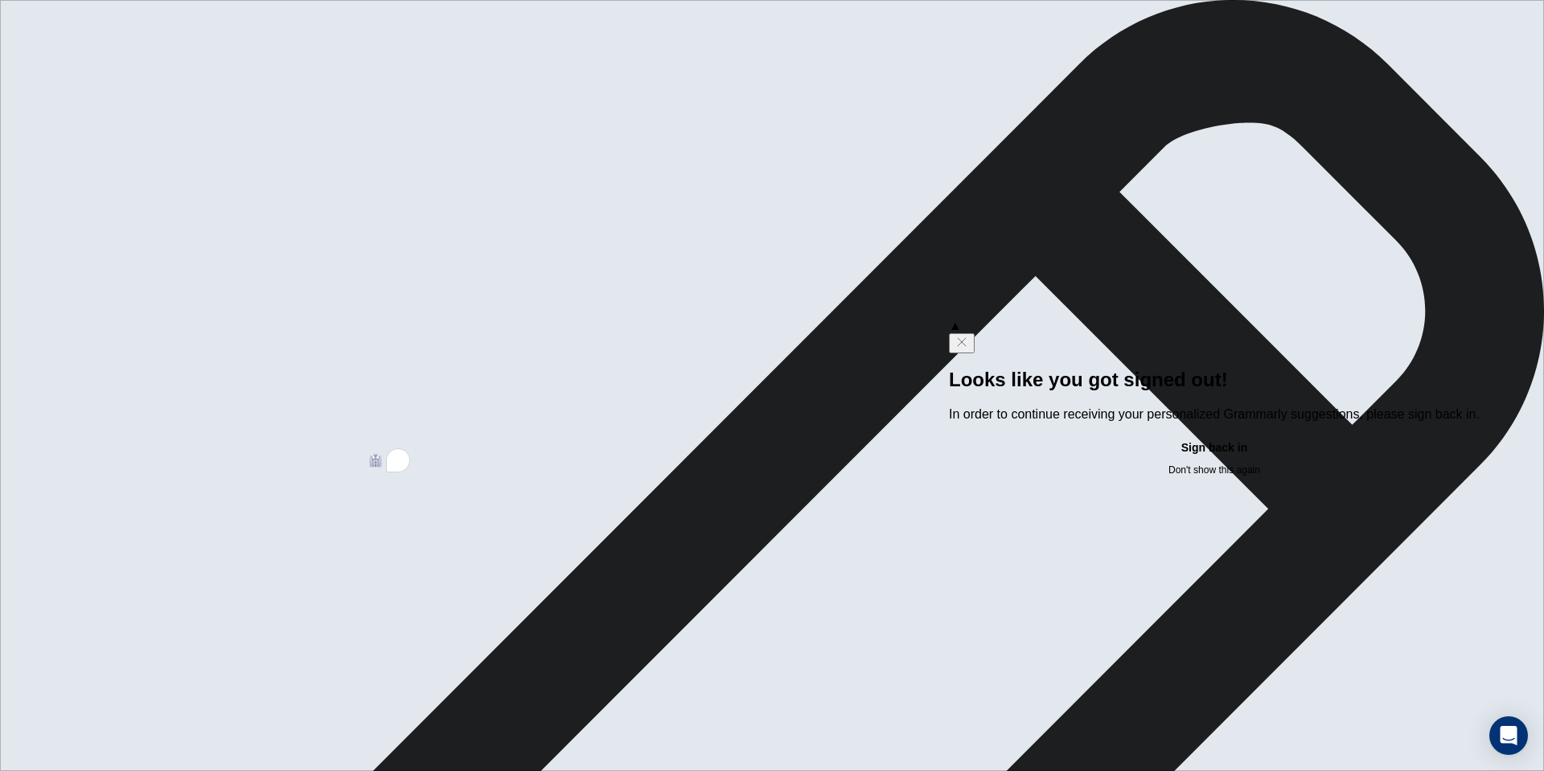
click at [968, 339] on icon "Close" at bounding box center [962, 341] width 13 height 13
